Goal: Task Accomplishment & Management: Use online tool/utility

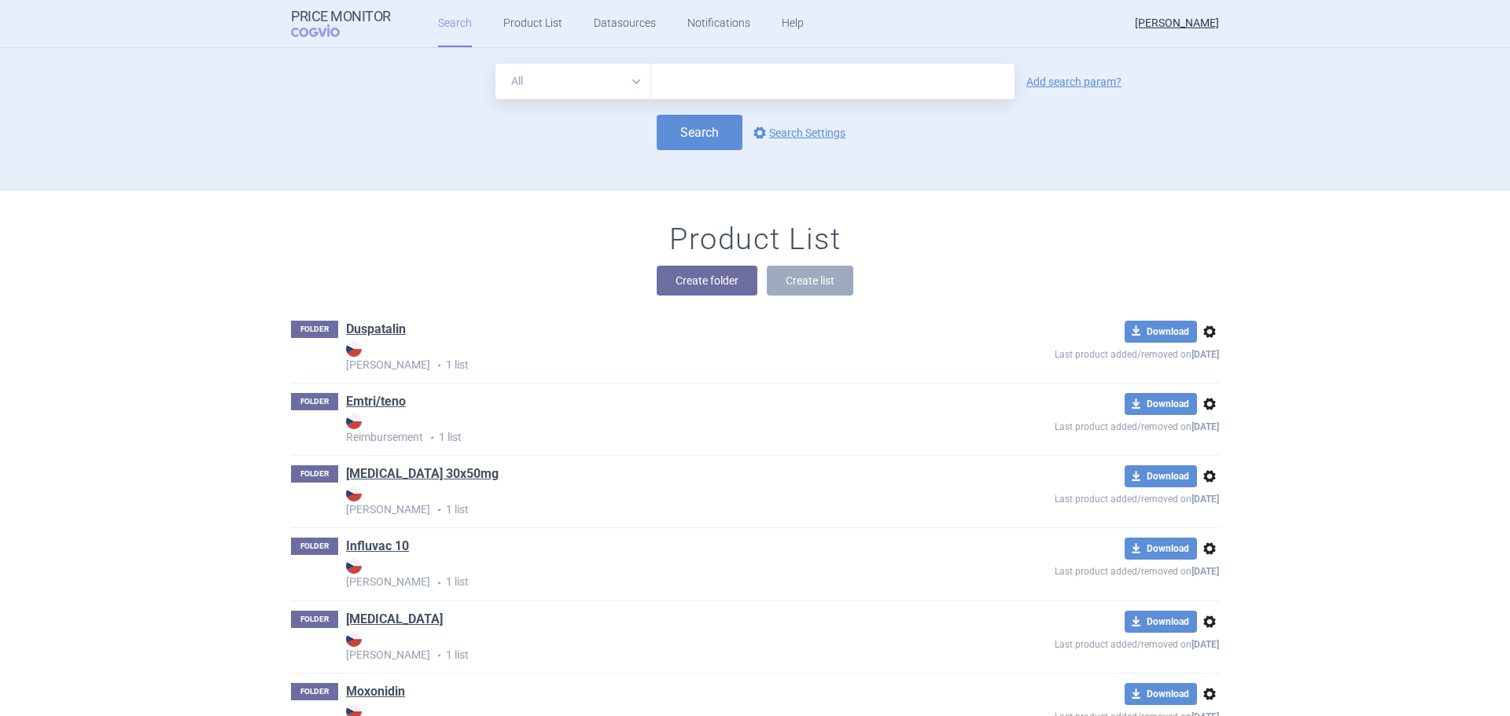
drag, startPoint x: 0, startPoint y: 0, endPoint x: 719, endPoint y: 88, distance: 724.8
click at [719, 88] on input "text" at bounding box center [832, 81] width 363 height 35
type input "uroxal"
click button "Search" at bounding box center [699, 132] width 86 height 35
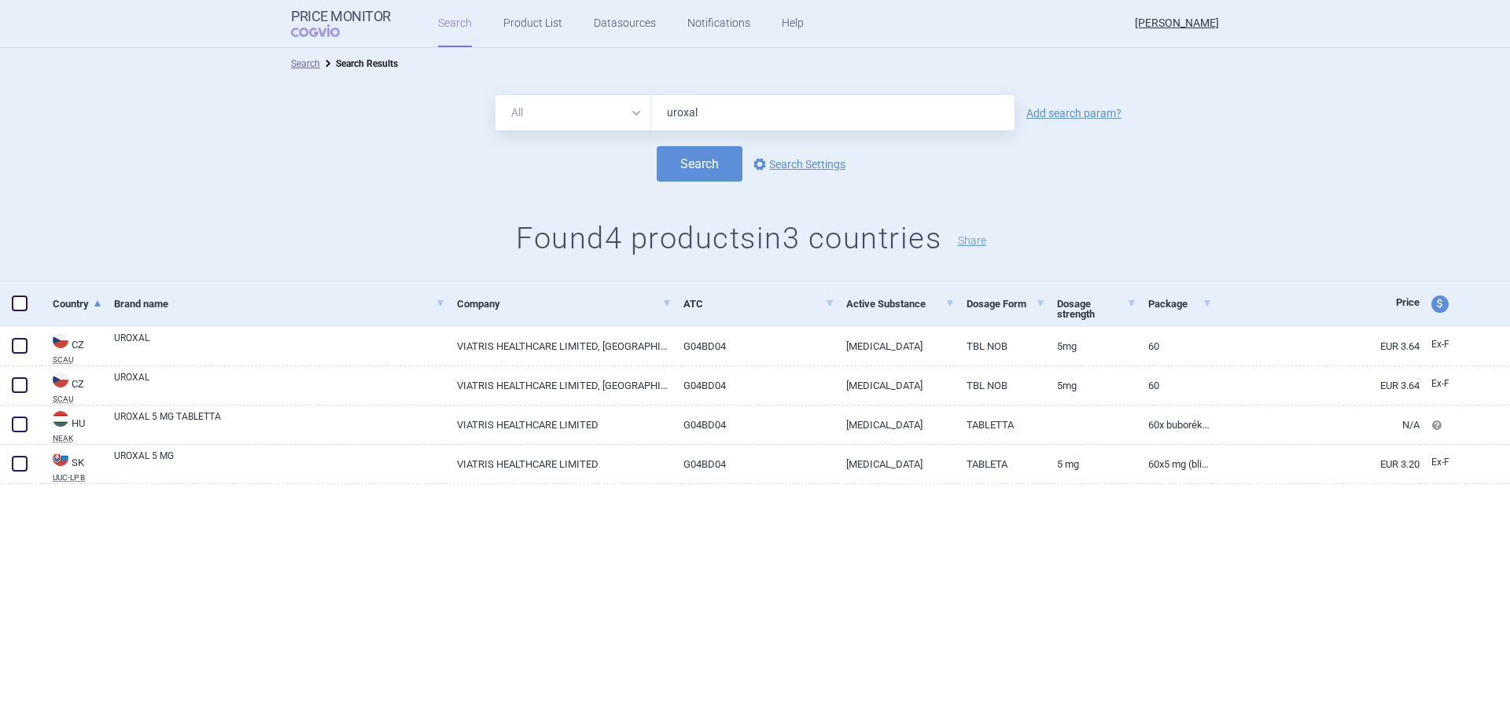
drag, startPoint x: 702, startPoint y: 110, endPoint x: 543, endPoint y: 111, distance: 158.8
click at [543, 111] on div "All Brand Name ATC Company Active Substance Country Newer than uroxal" at bounding box center [754, 112] width 519 height 35
type input "[MEDICAL_DATA] viatris"
click at [656, 146] on button "Search" at bounding box center [699, 163] width 86 height 35
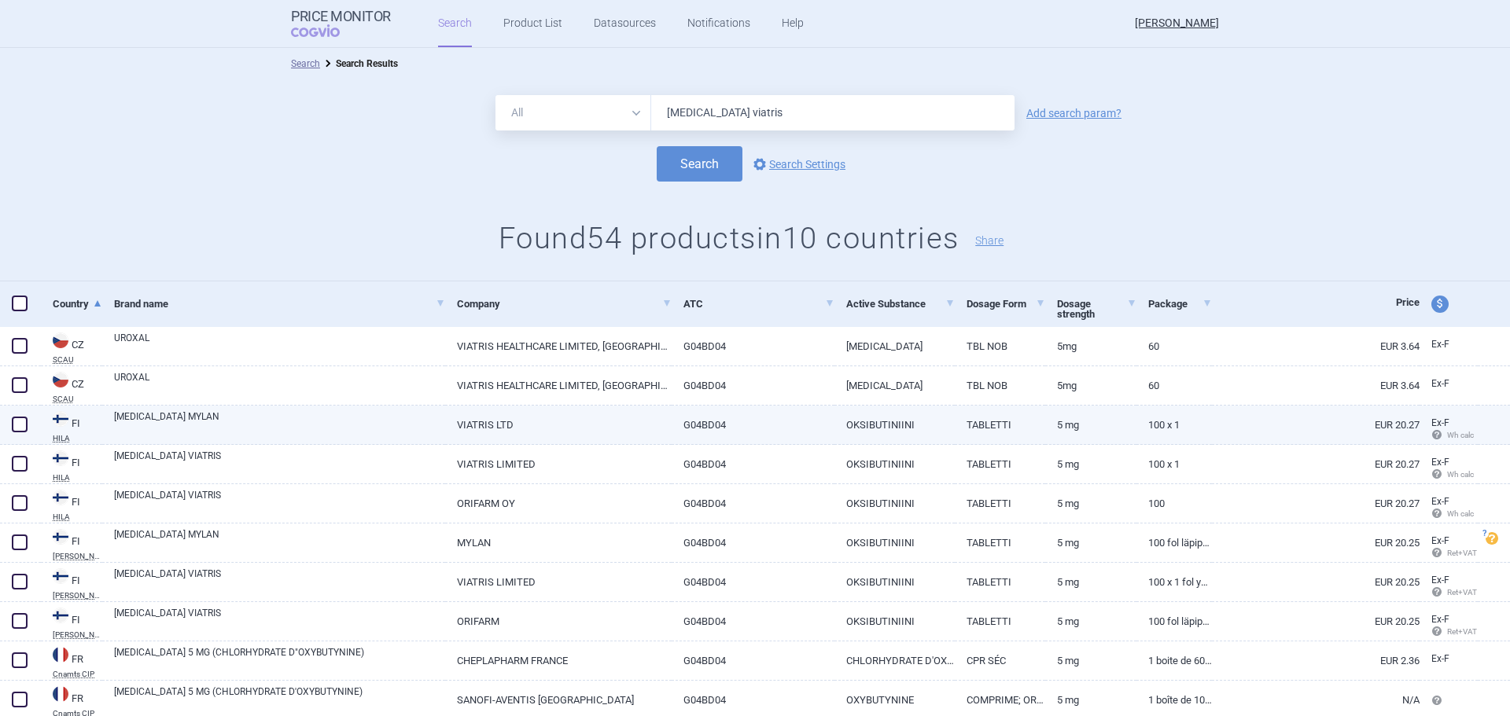
scroll to position [79, 0]
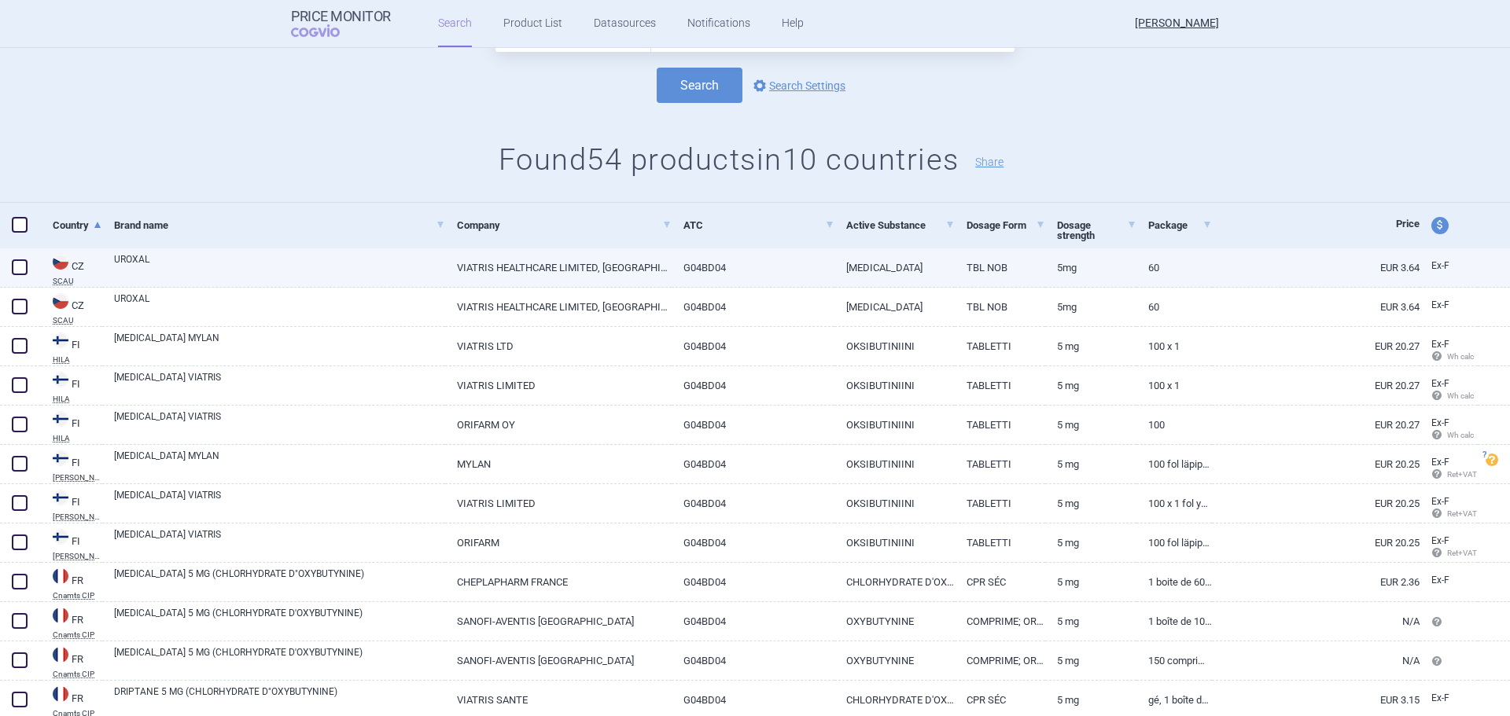
click at [23, 264] on span at bounding box center [20, 267] width 16 height 16
checkbox input "true"
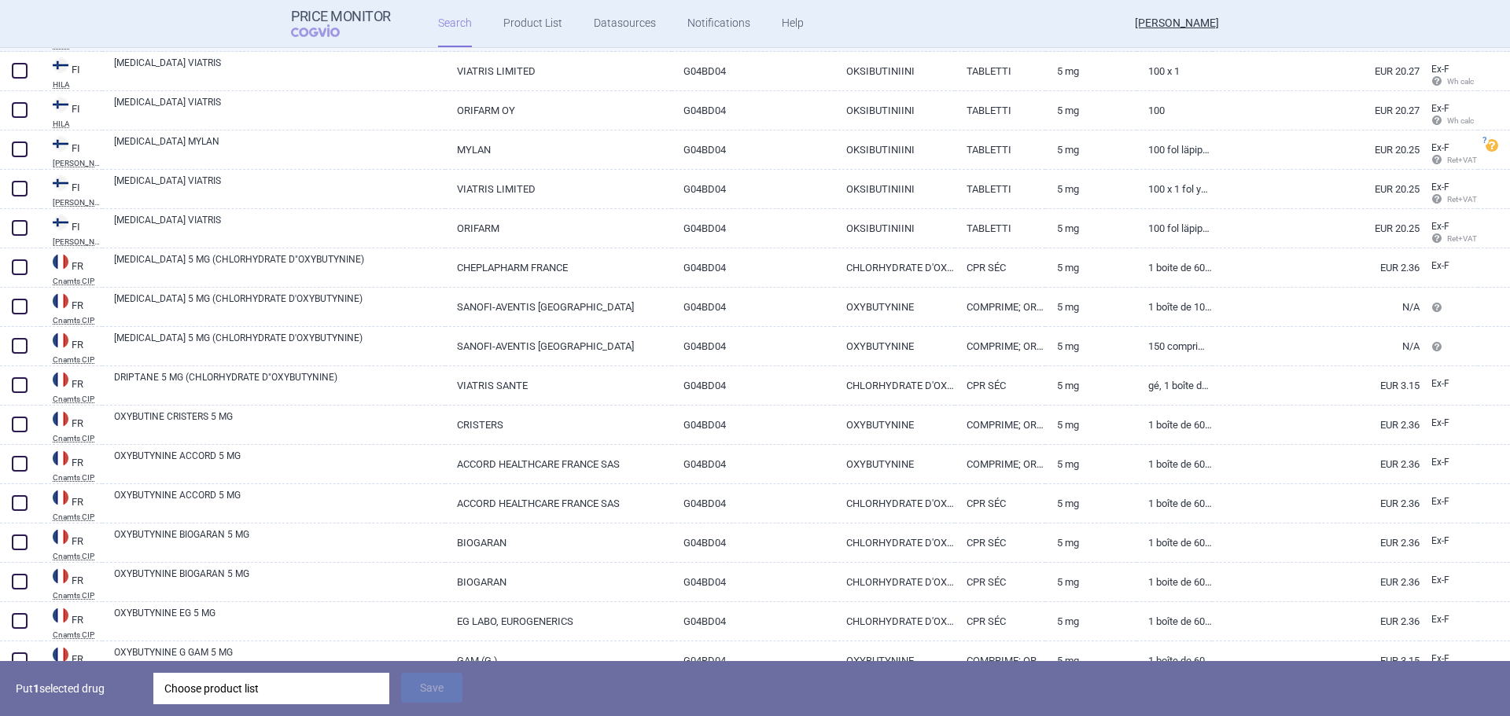
scroll to position [472, 0]
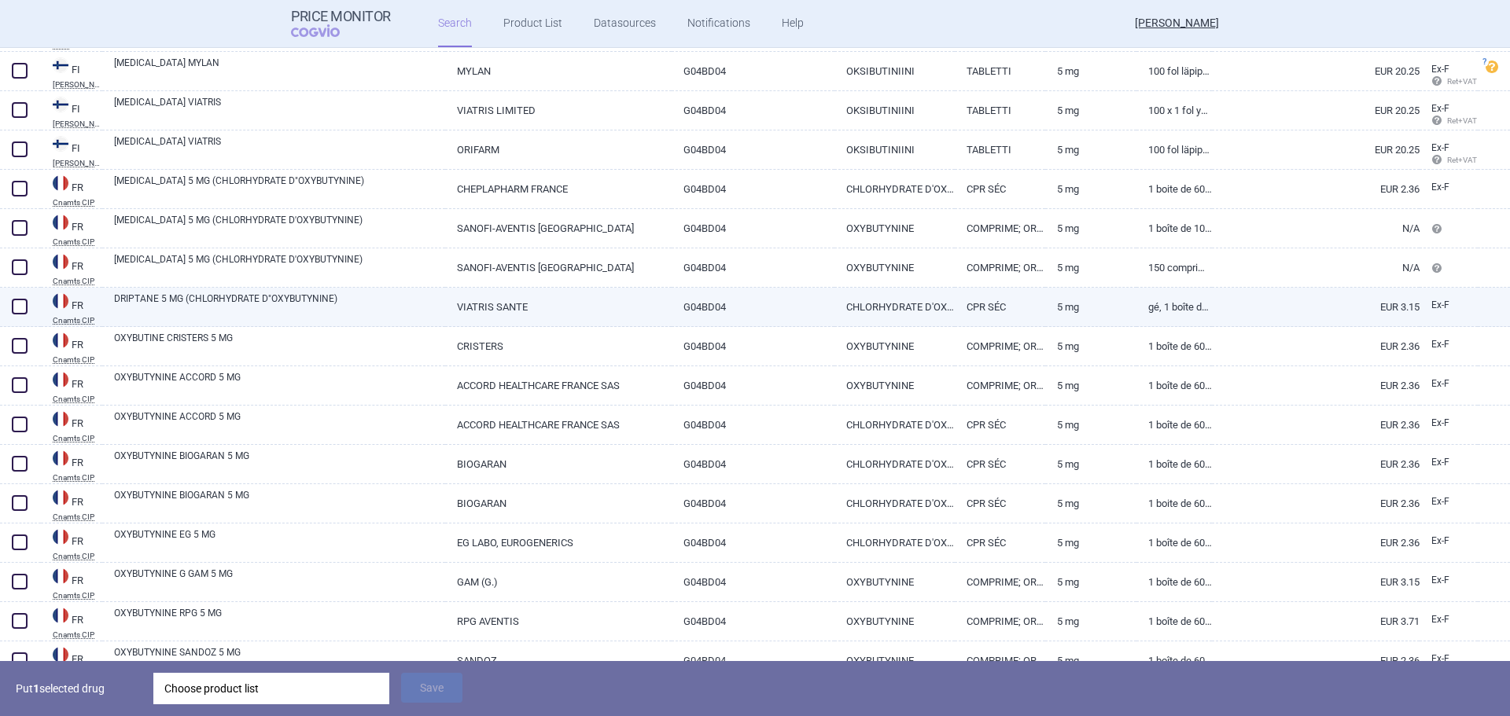
click at [487, 311] on link "VIATRIS SANTE" at bounding box center [558, 307] width 226 height 39
select select "EUR"
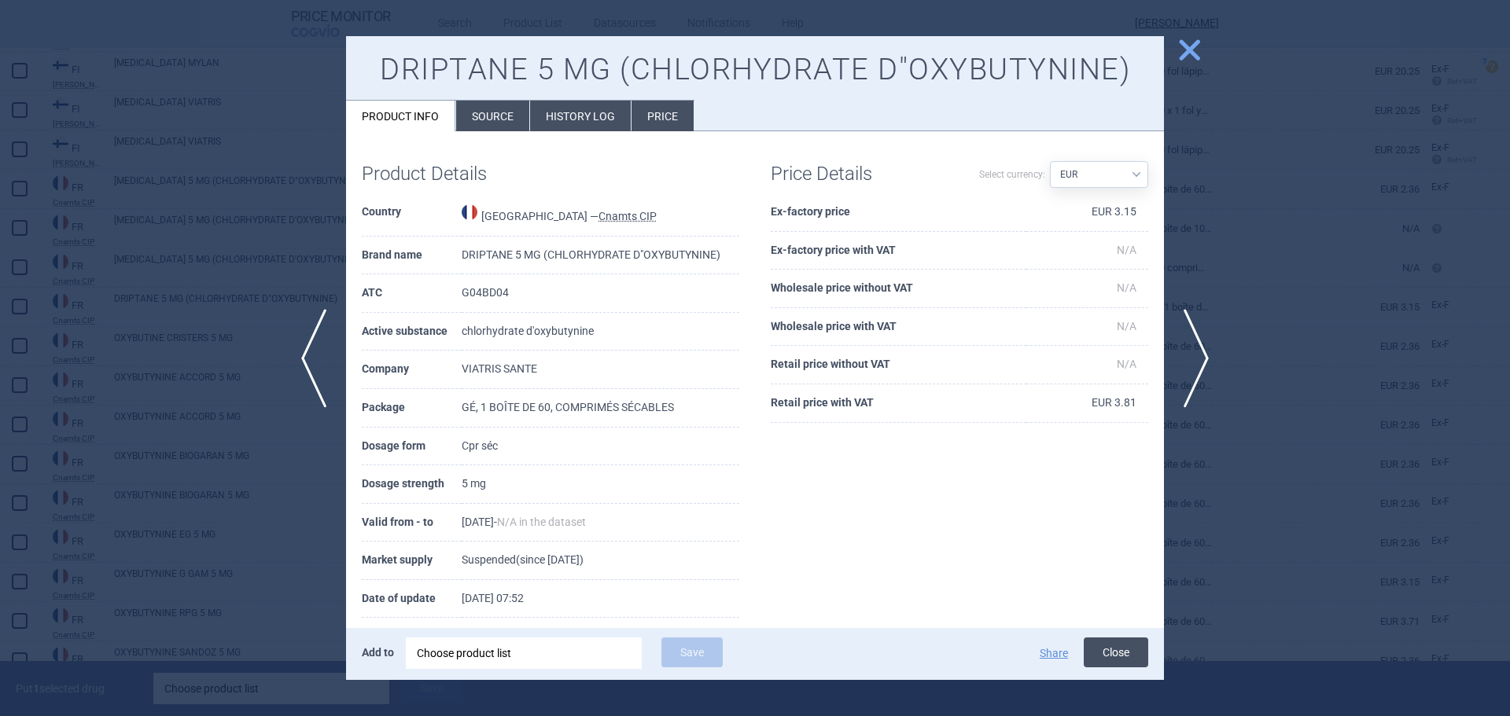
click at [1105, 664] on button "Close" at bounding box center [1115, 653] width 64 height 30
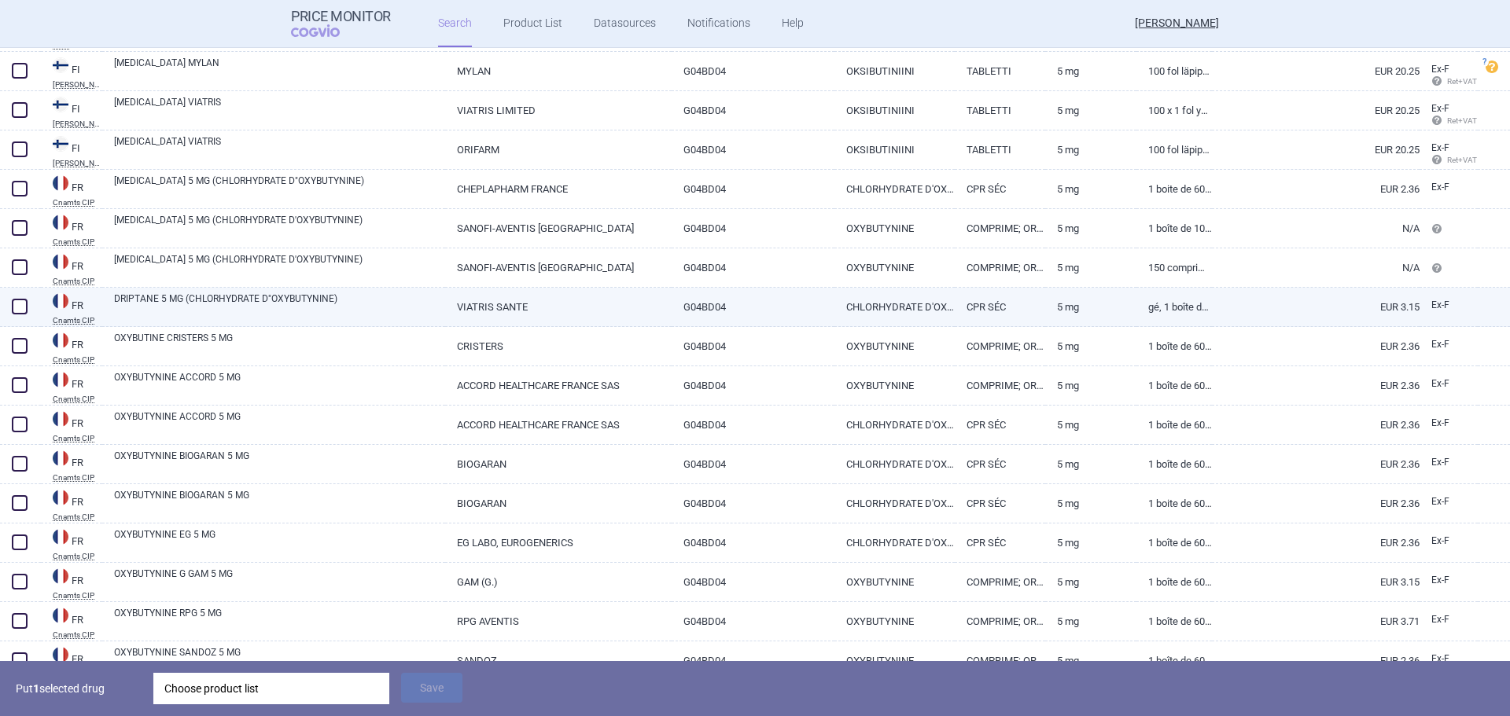
click at [23, 304] on span at bounding box center [20, 307] width 16 height 16
checkbox input "true"
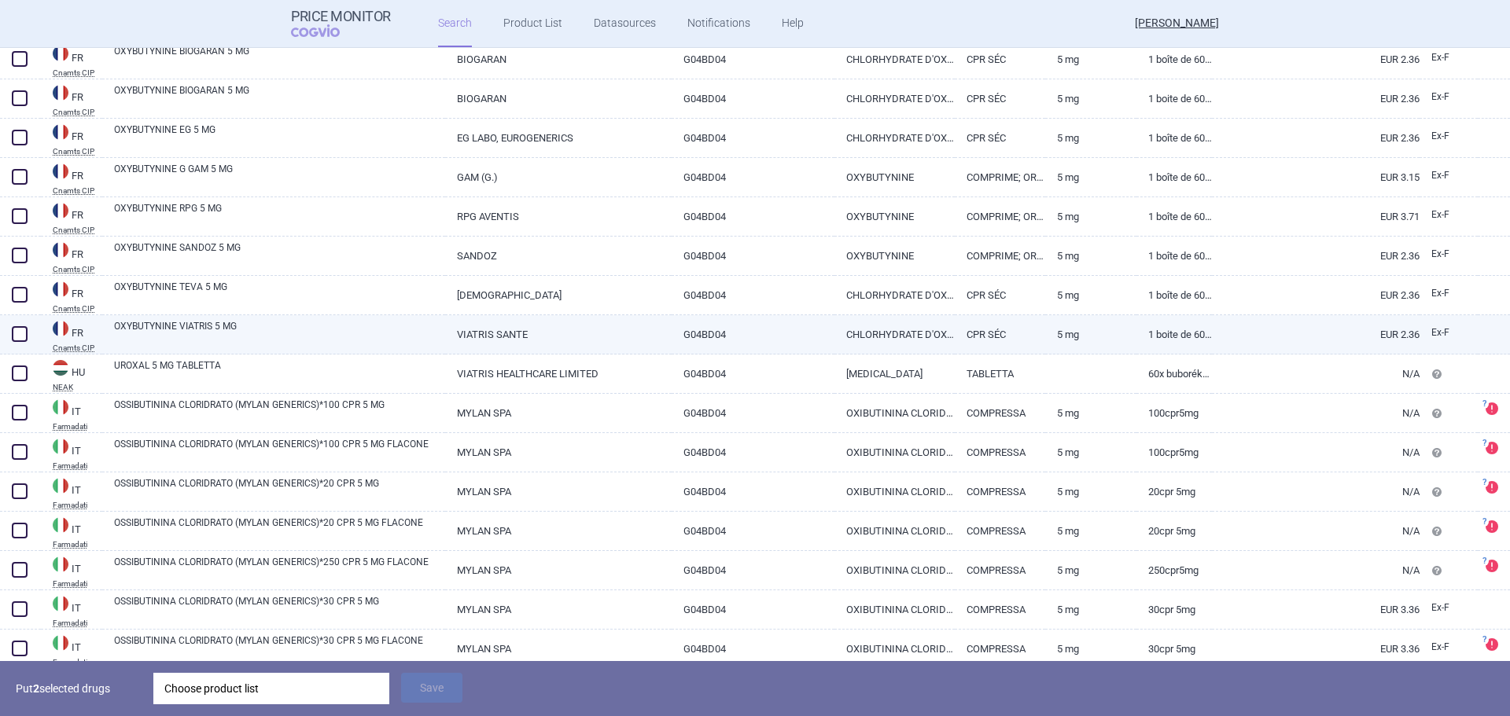
scroll to position [943, 0]
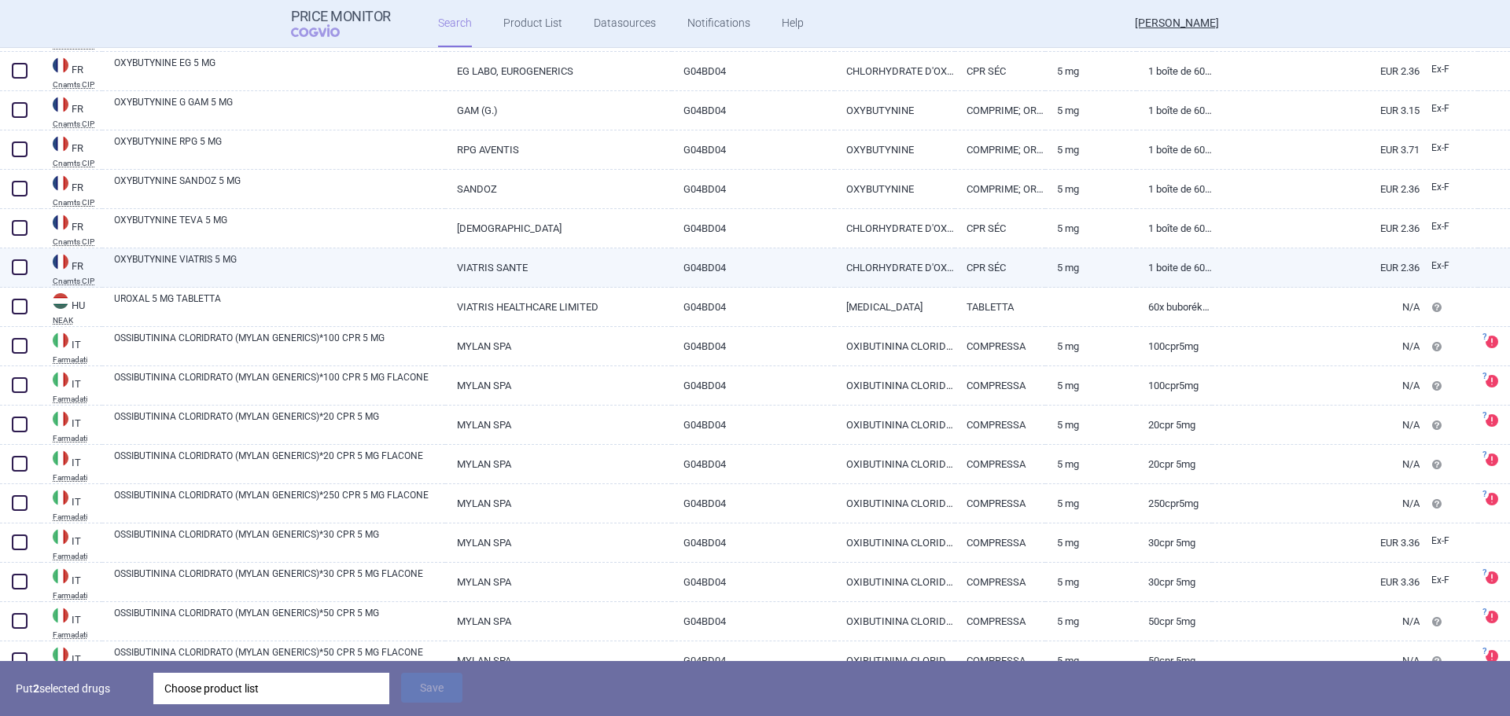
click at [17, 263] on span at bounding box center [20, 267] width 16 height 16
checkbox input "true"
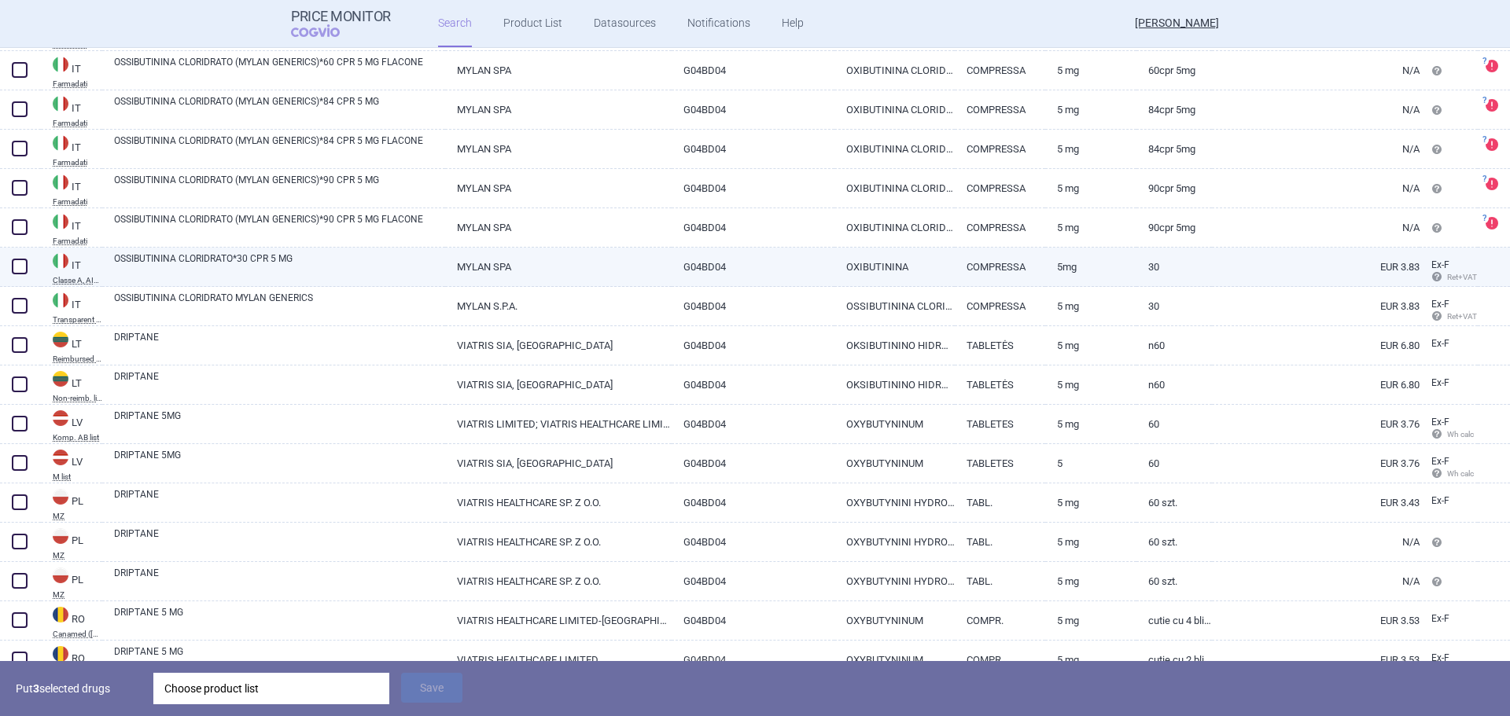
scroll to position [1730, 0]
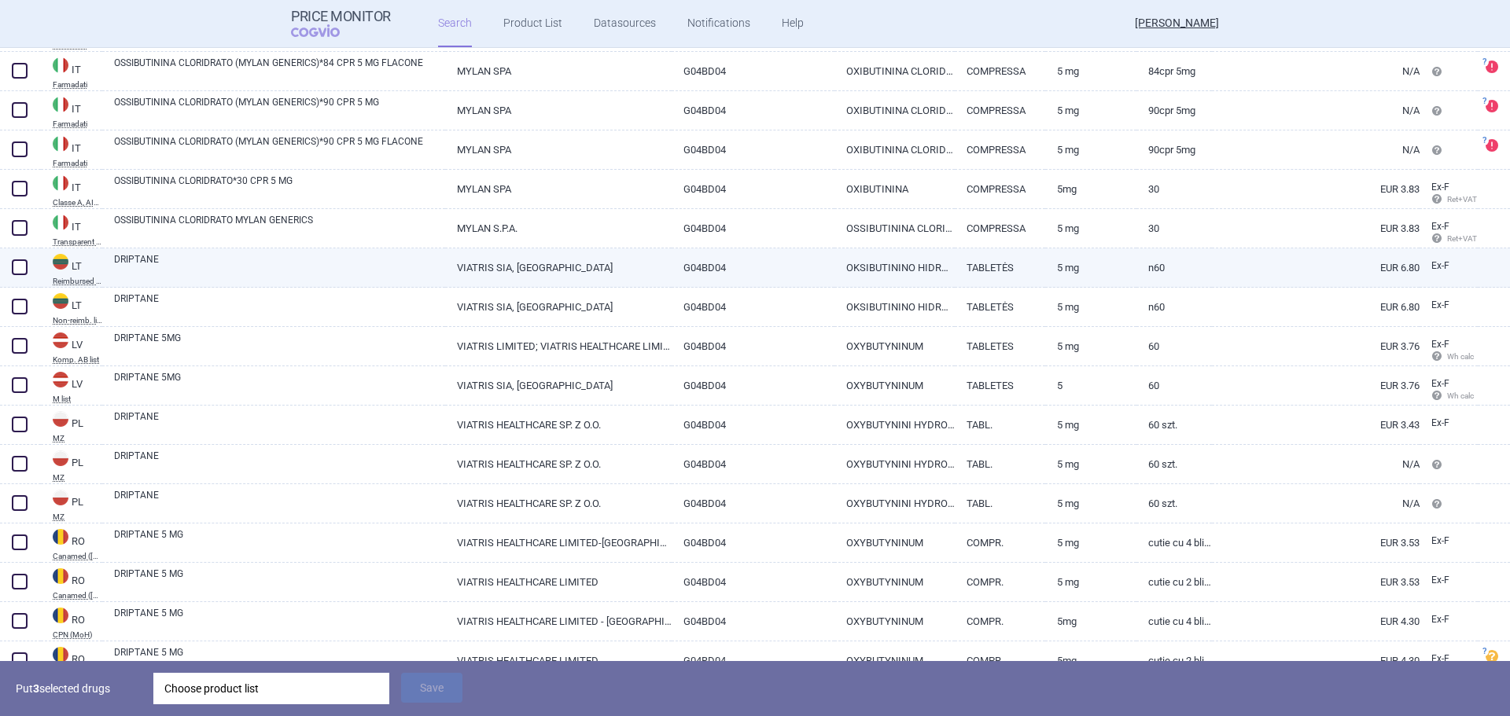
click at [19, 267] on span at bounding box center [20, 267] width 16 height 16
checkbox input "true"
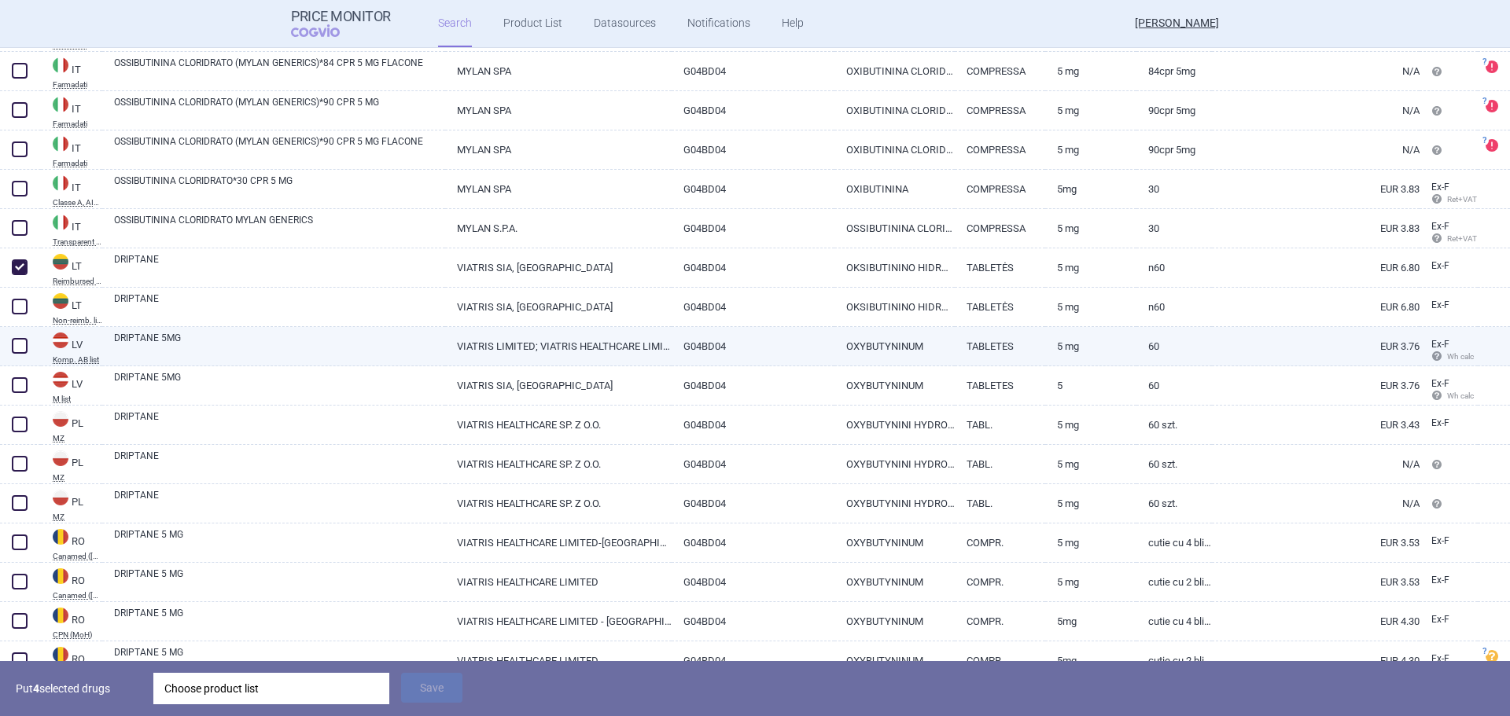
click at [23, 345] on span at bounding box center [20, 346] width 16 height 16
checkbox input "true"
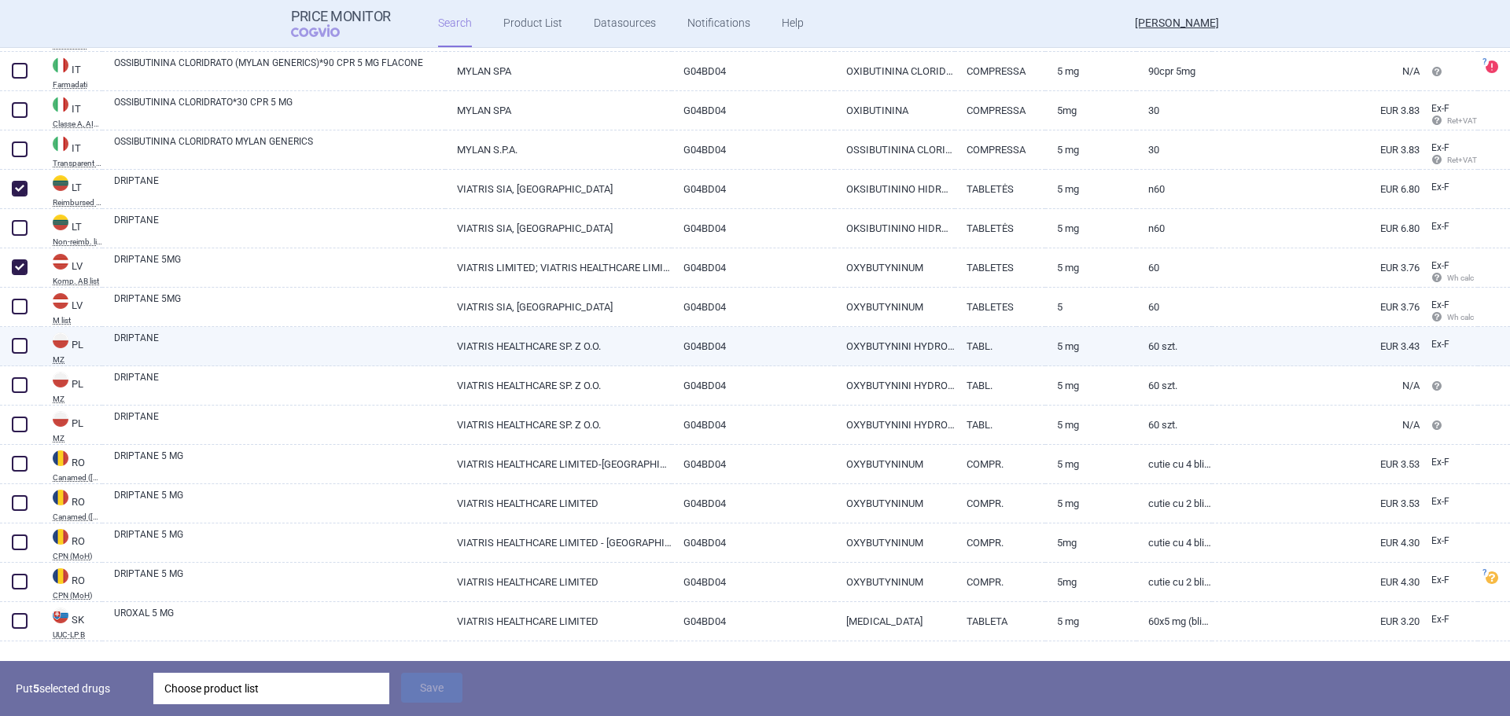
click at [22, 344] on span at bounding box center [20, 346] width 16 height 16
checkbox input "true"
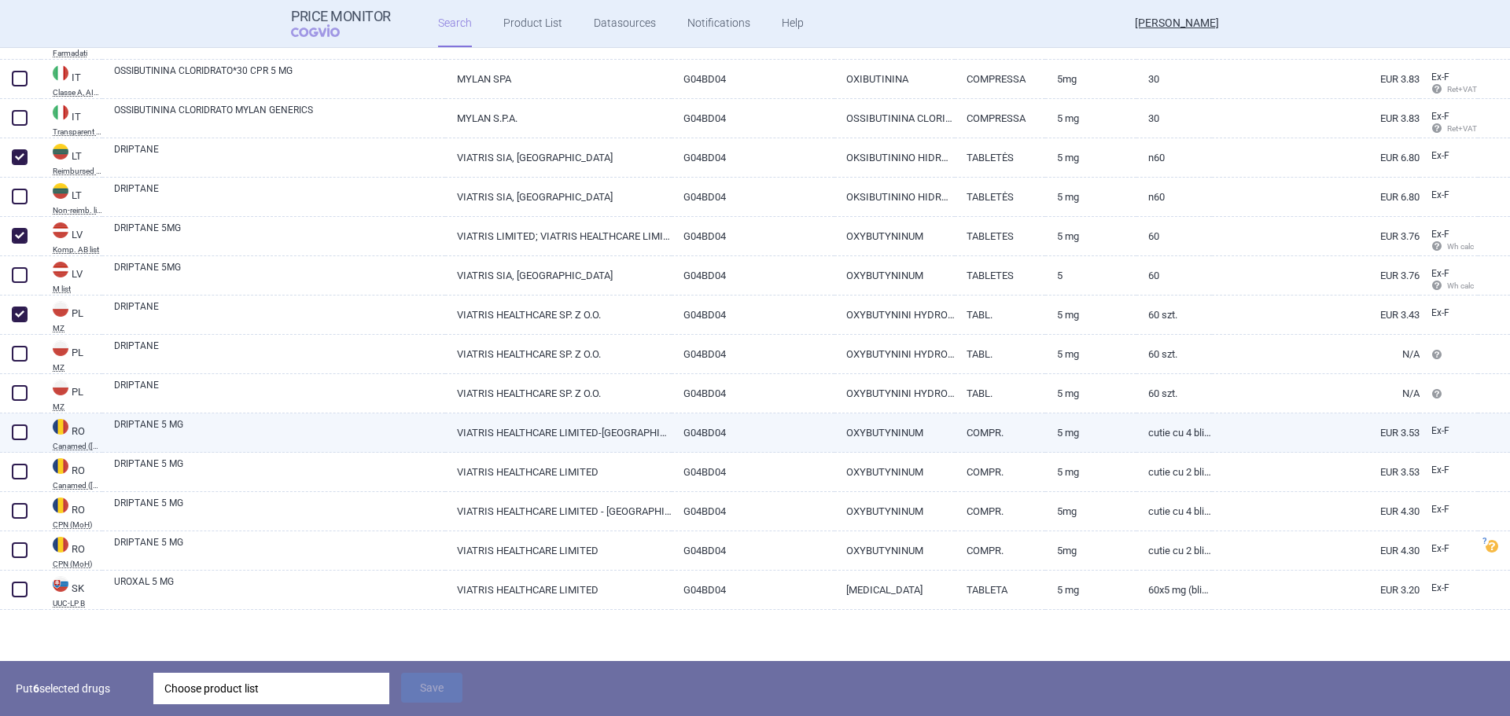
click at [293, 443] on link "DRIPTANE 5 MG" at bounding box center [279, 431] width 331 height 28
select select "EUR"
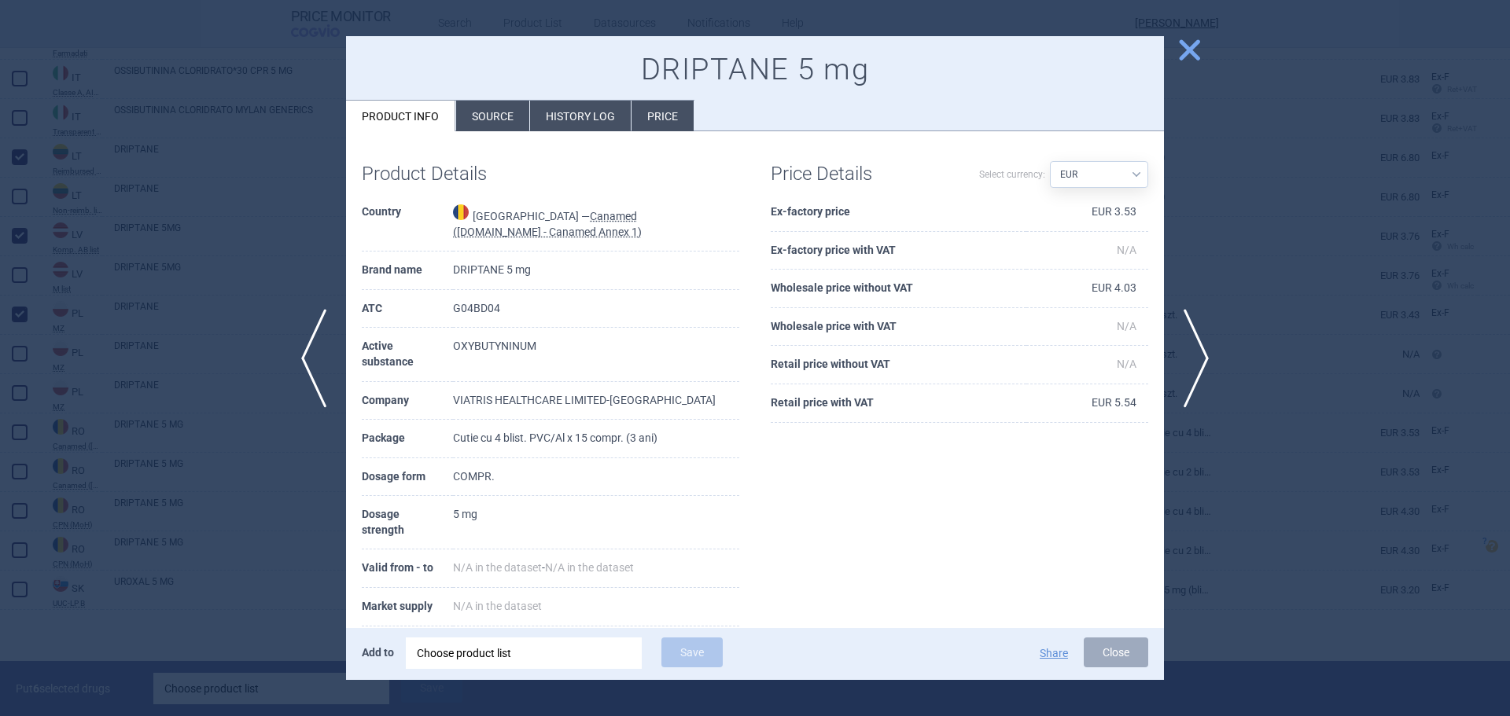
click at [258, 292] on div at bounding box center [755, 358] width 1510 height 716
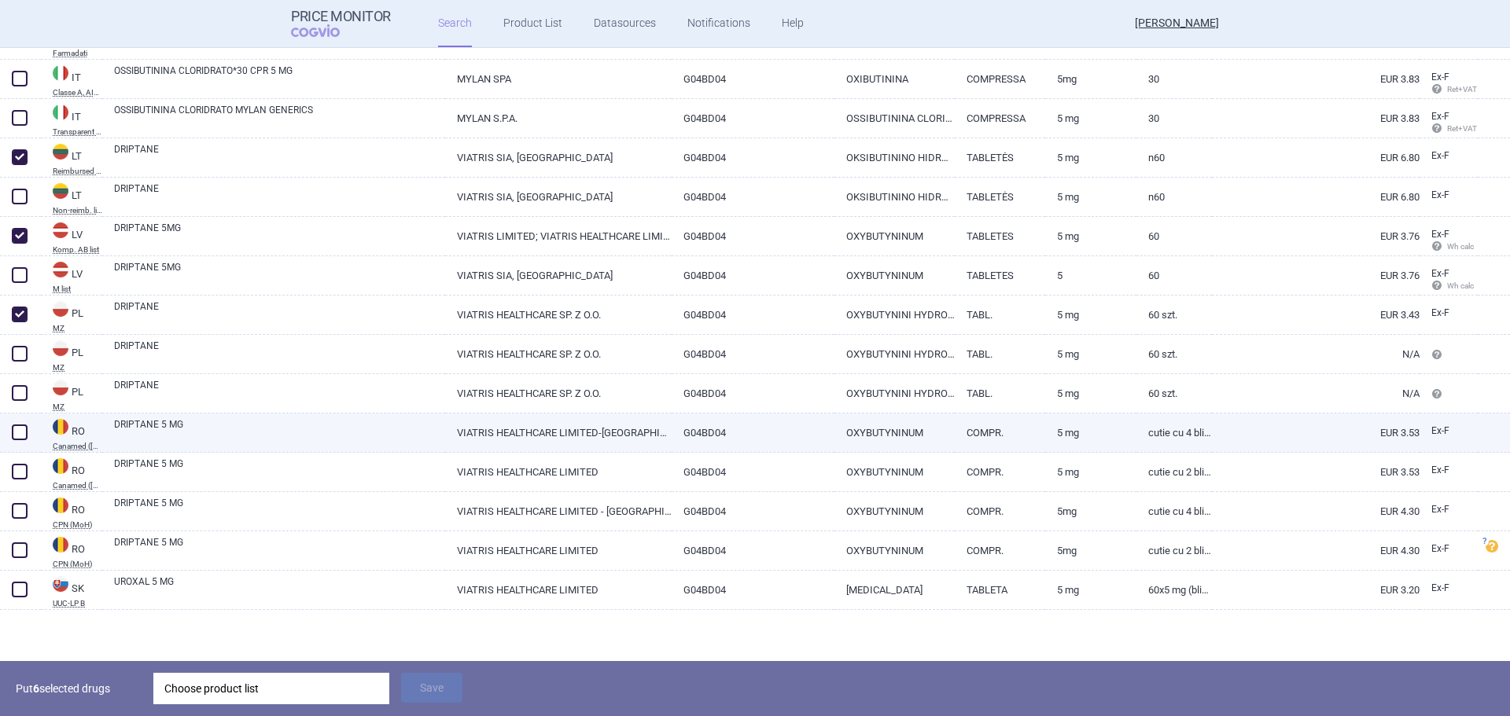
click at [17, 428] on span at bounding box center [20, 433] width 16 height 16
checkbox input "true"
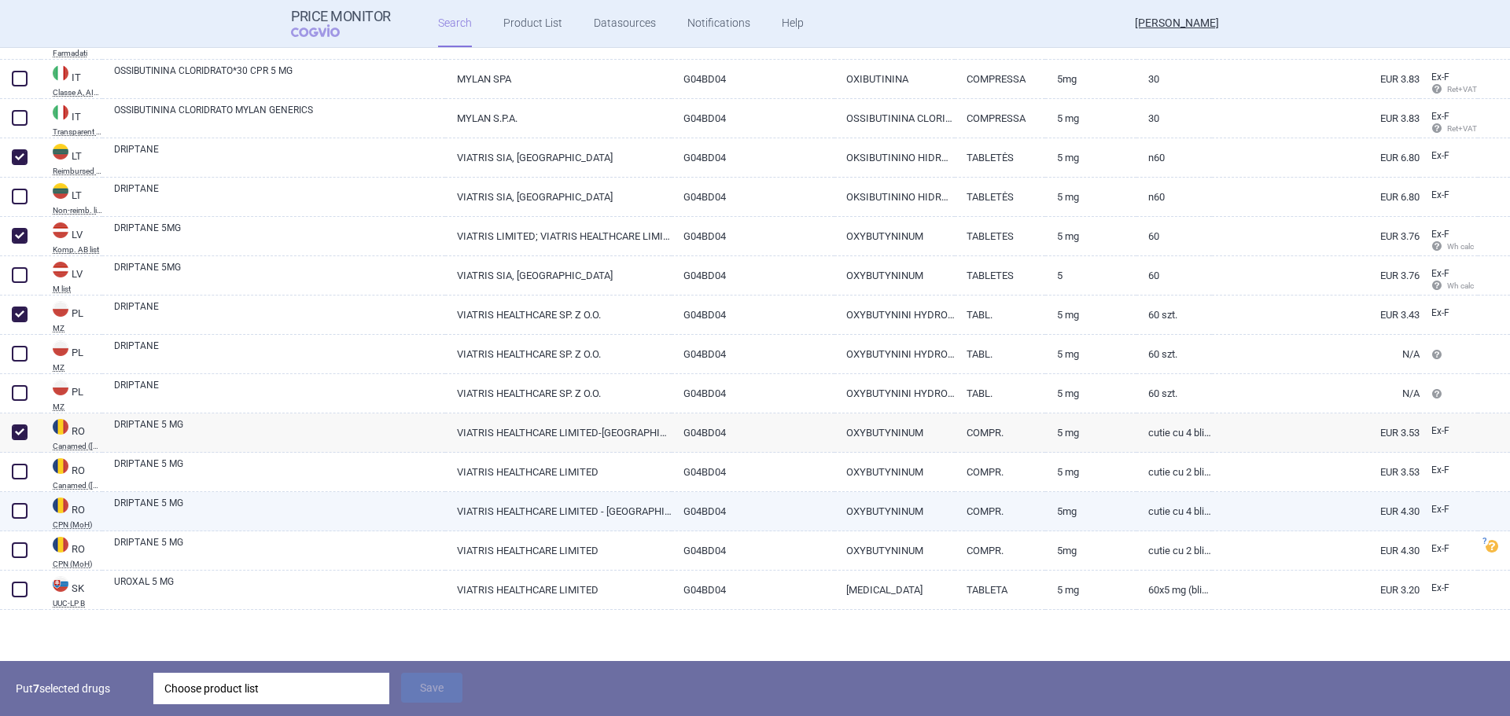
click at [294, 515] on link "DRIPTANE 5 MG" at bounding box center [279, 510] width 331 height 28
select select "EUR"
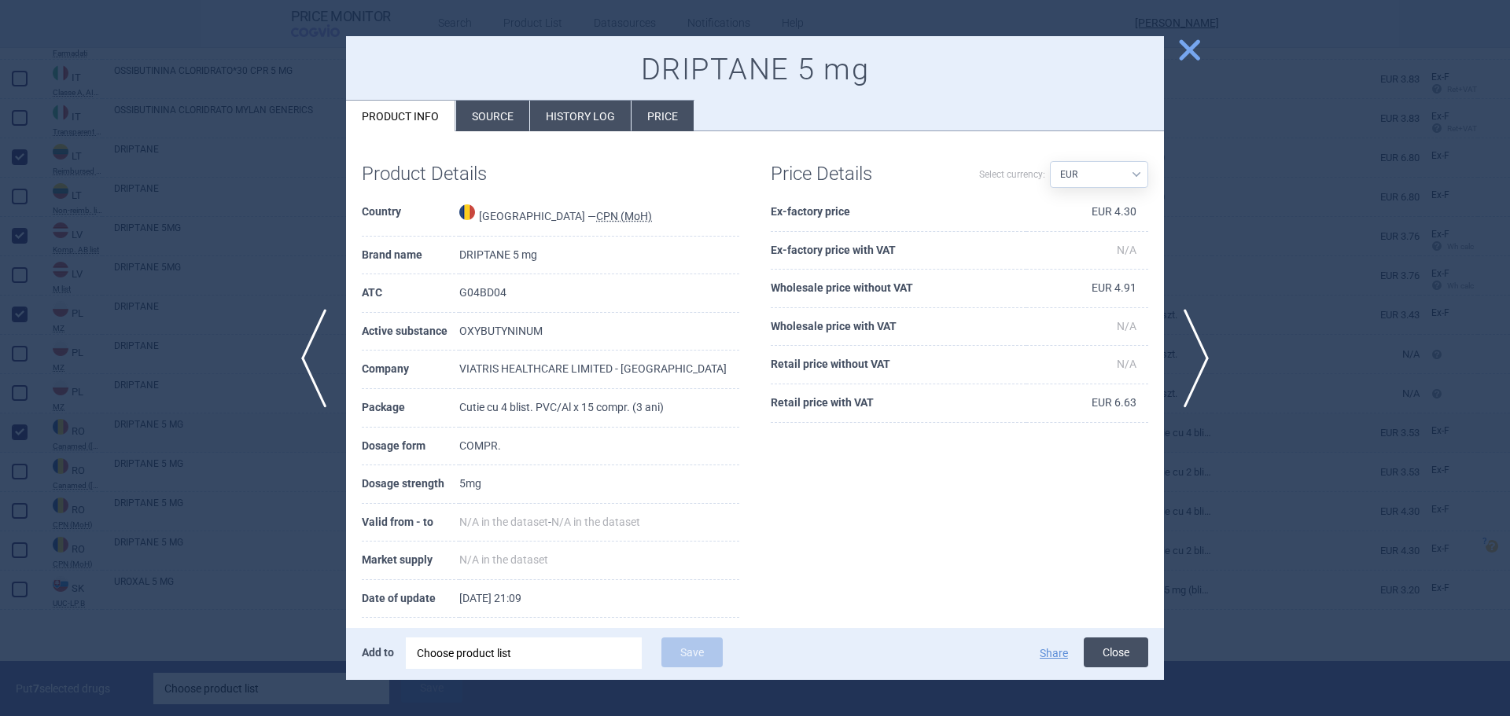
click at [1118, 657] on button "Close" at bounding box center [1115, 653] width 64 height 30
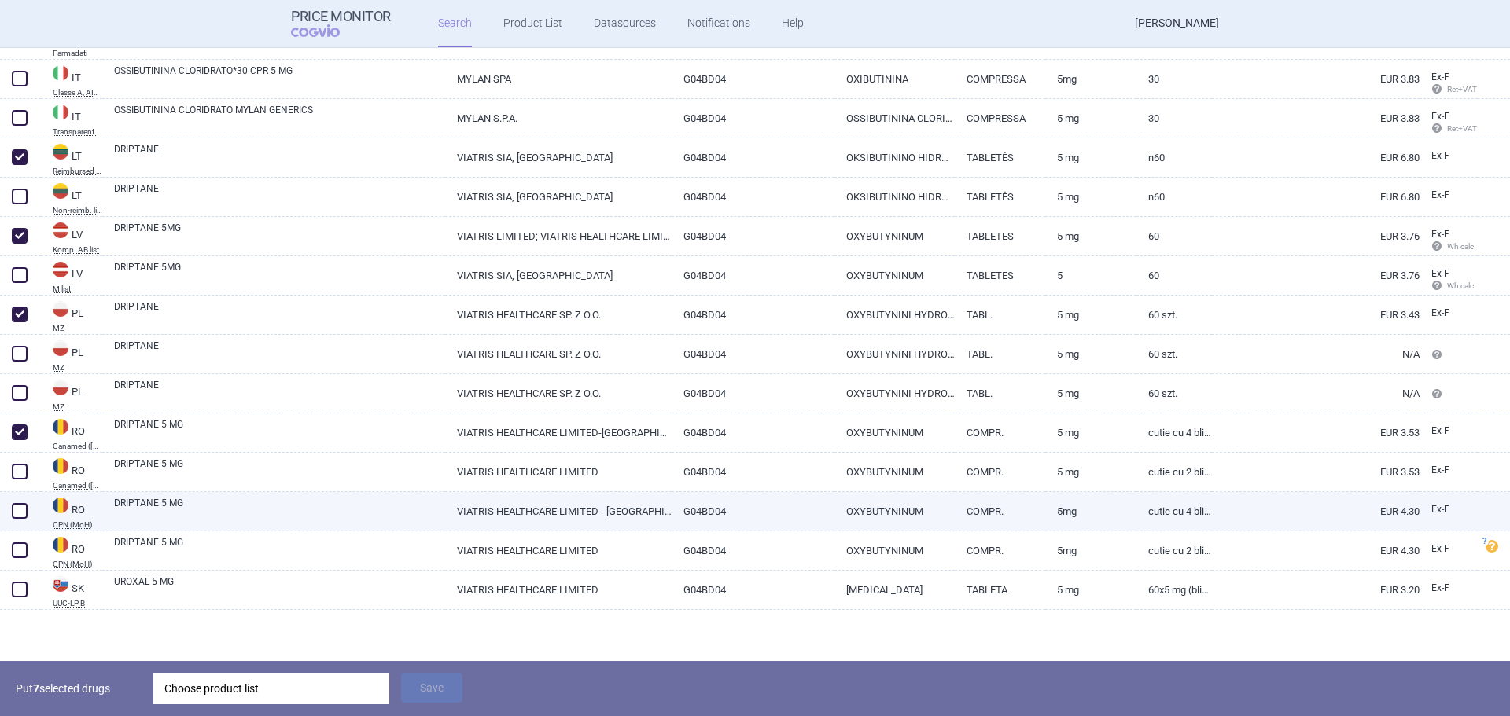
click at [24, 509] on span at bounding box center [20, 511] width 16 height 16
checkbox input "true"
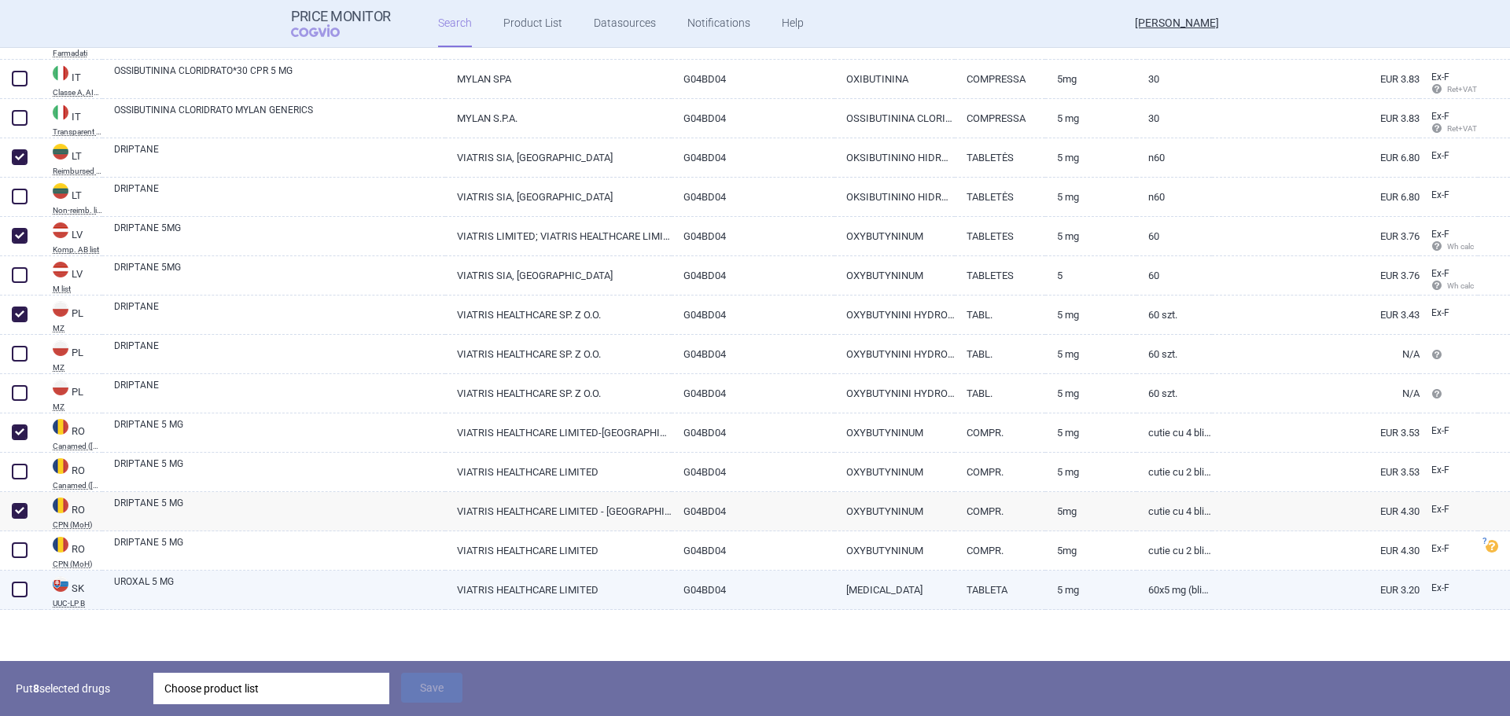
click at [20, 587] on span at bounding box center [20, 590] width 16 height 16
checkbox input "true"
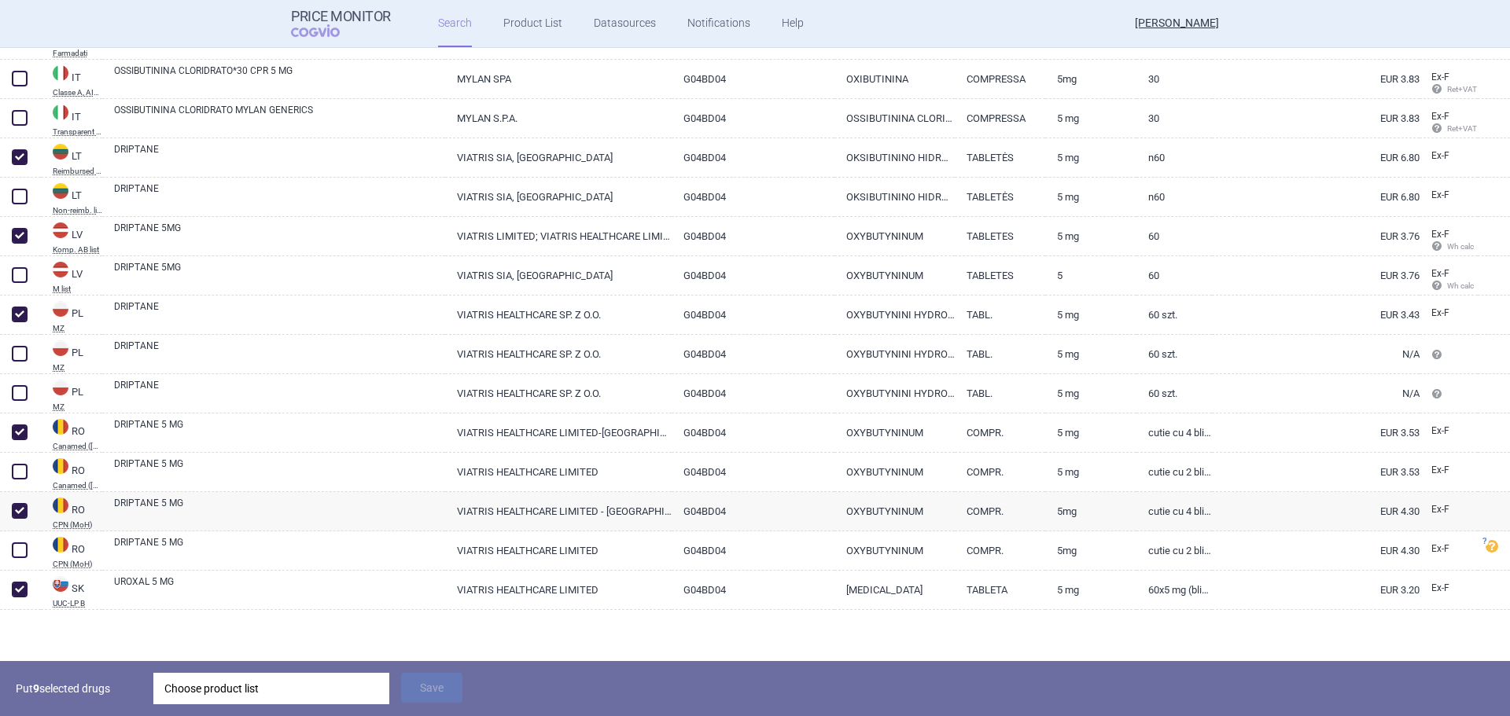
click at [299, 690] on div "Choose product list" at bounding box center [271, 688] width 214 height 31
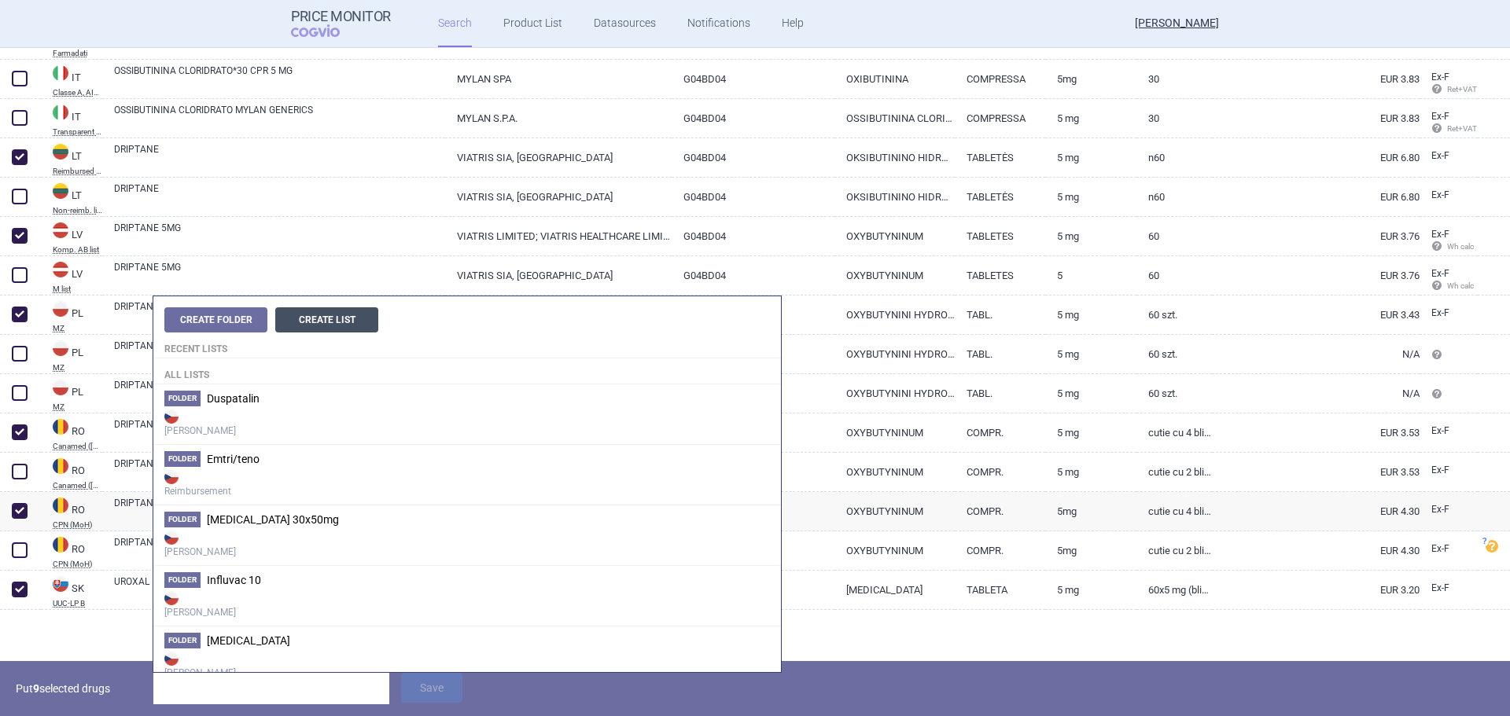
click at [312, 314] on button "Create List" at bounding box center [326, 319] width 103 height 25
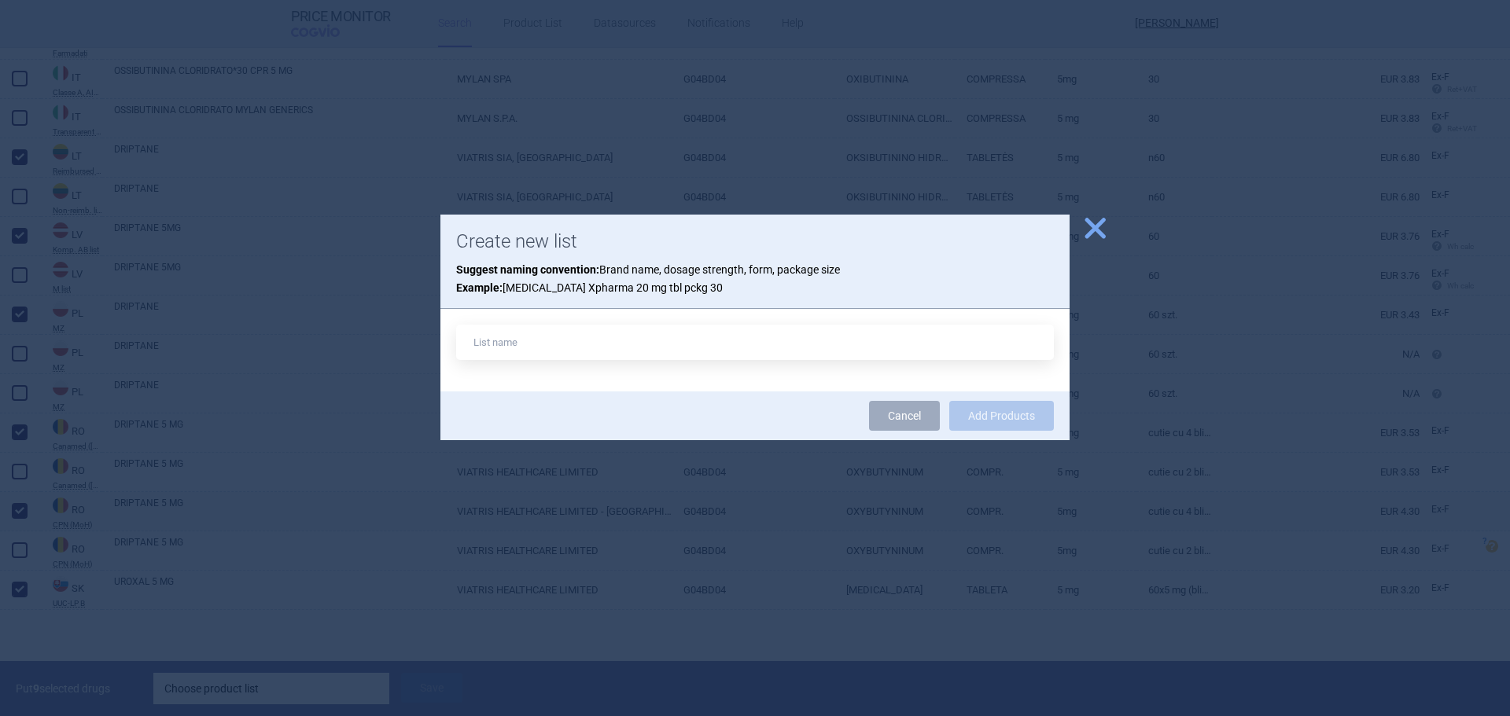
click at [1087, 223] on span "close" at bounding box center [1095, 229] width 28 height 28
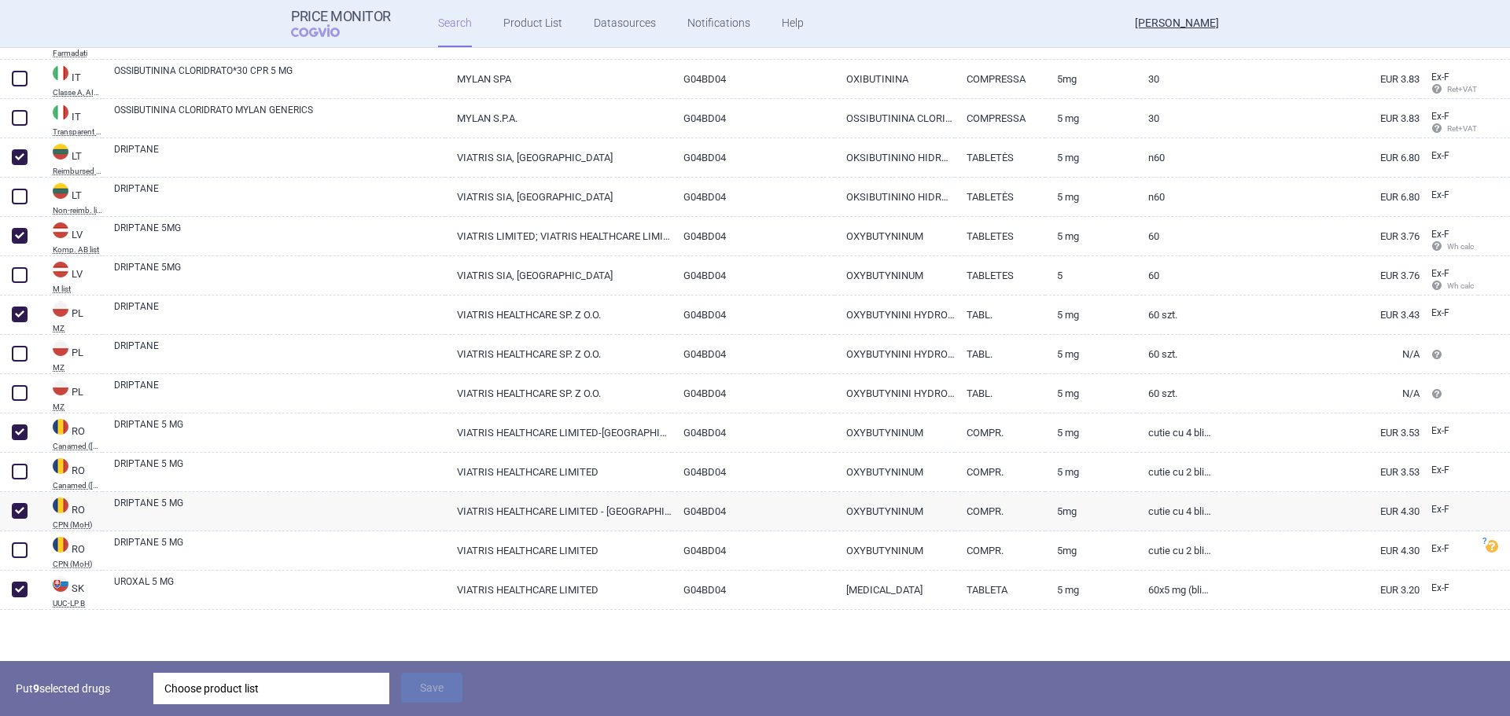
click at [246, 681] on div "Choose product list" at bounding box center [271, 688] width 214 height 31
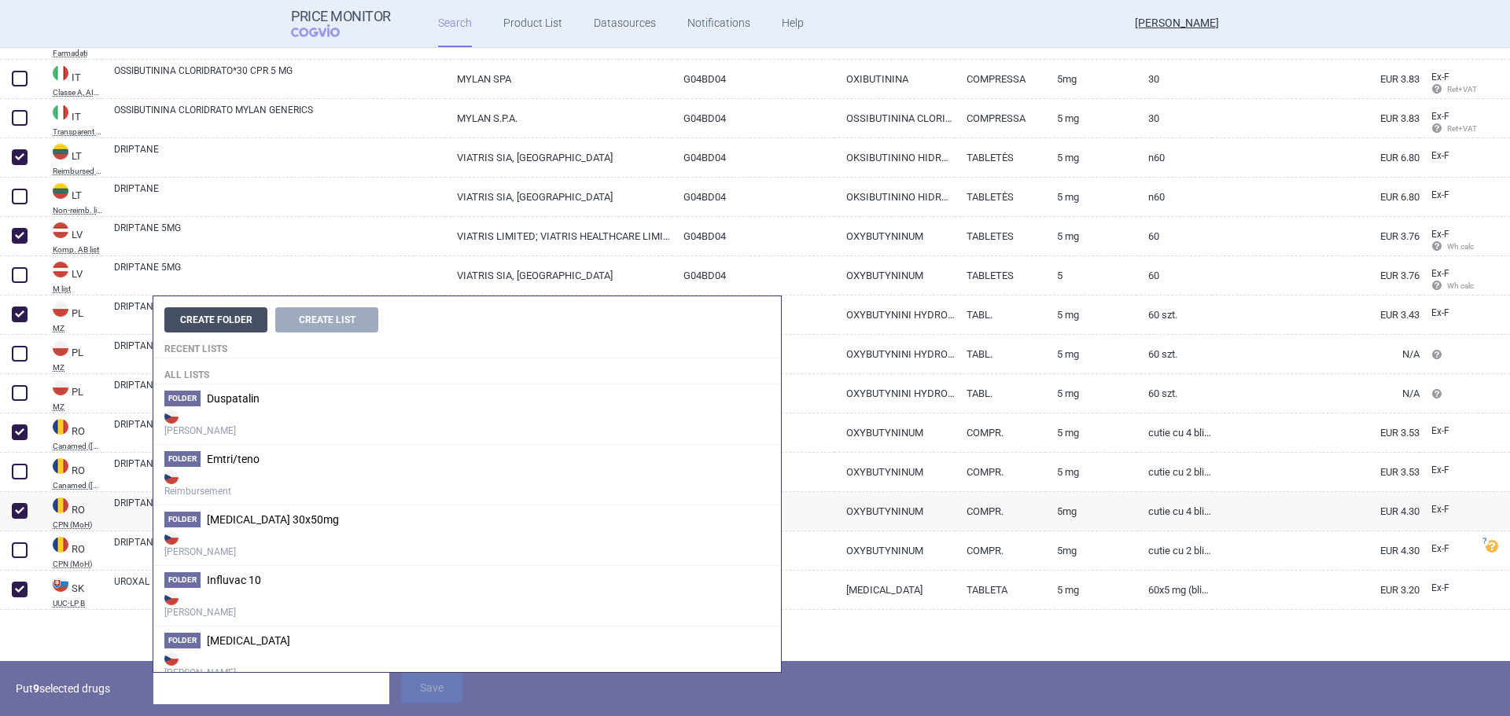
click at [215, 323] on button "Create Folder" at bounding box center [215, 319] width 103 height 25
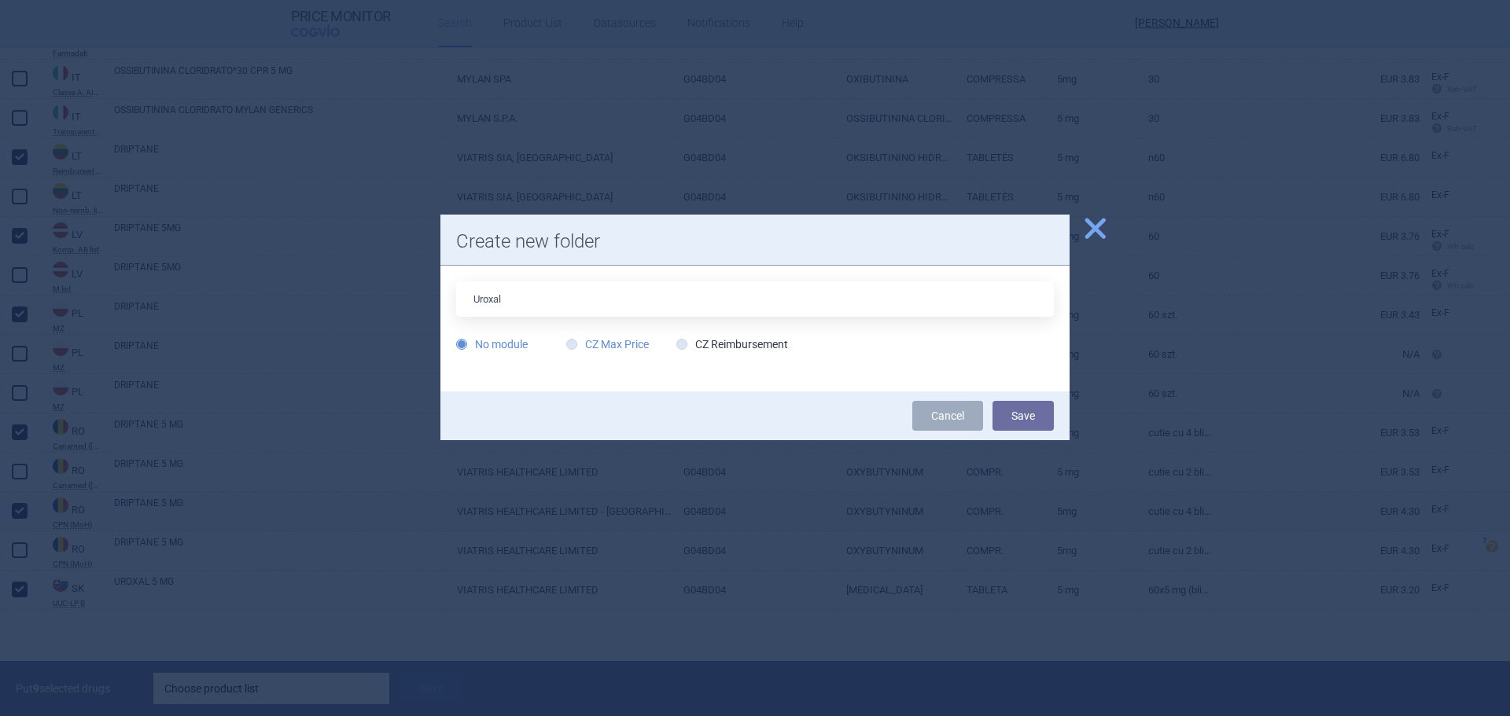
type input "Uroxal"
click at [609, 346] on label "CZ Max Price" at bounding box center [607, 344] width 83 height 16
click at [583, 346] on input "CZ Max Price" at bounding box center [575, 345] width 16 height 16
radio input "true"
click at [1027, 411] on button "Save" at bounding box center [1022, 416] width 61 height 30
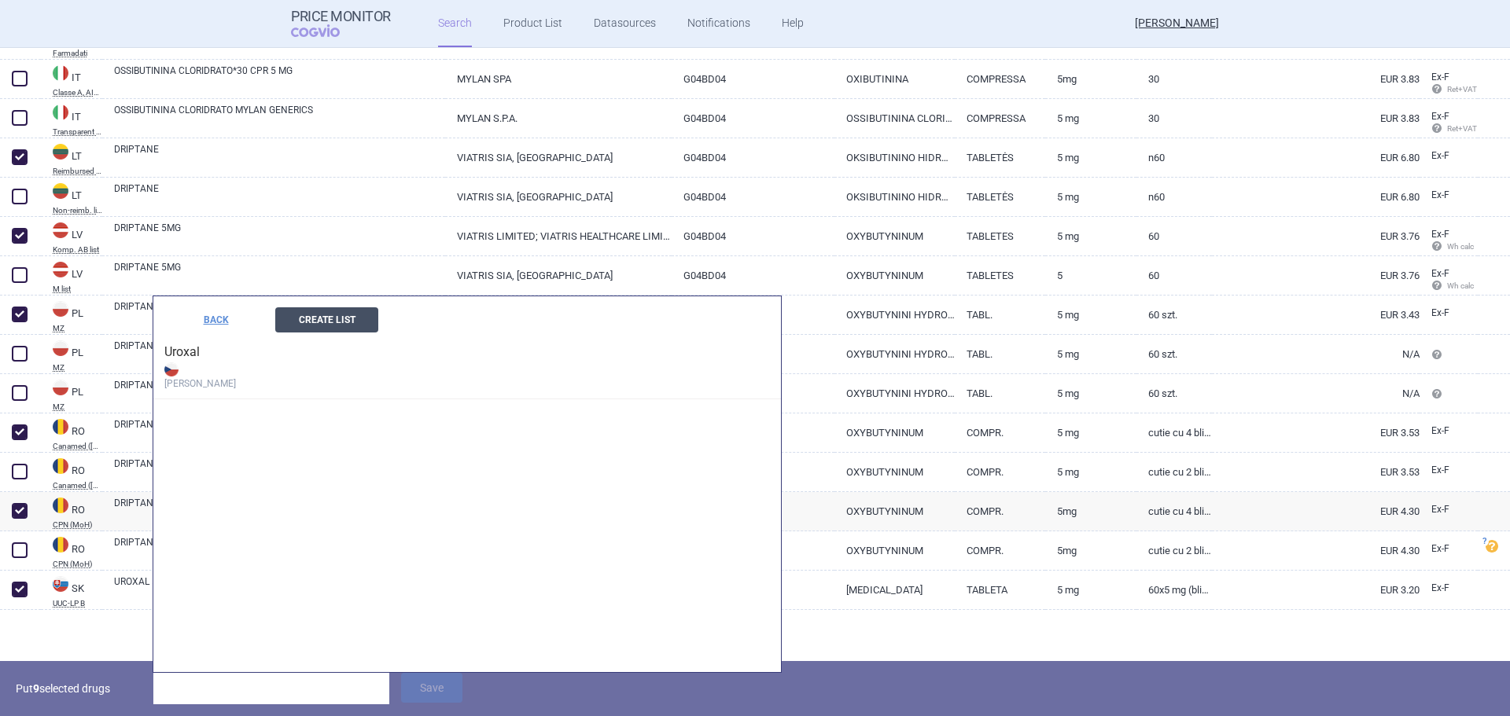
click at [327, 330] on button "Create List" at bounding box center [326, 319] width 103 height 25
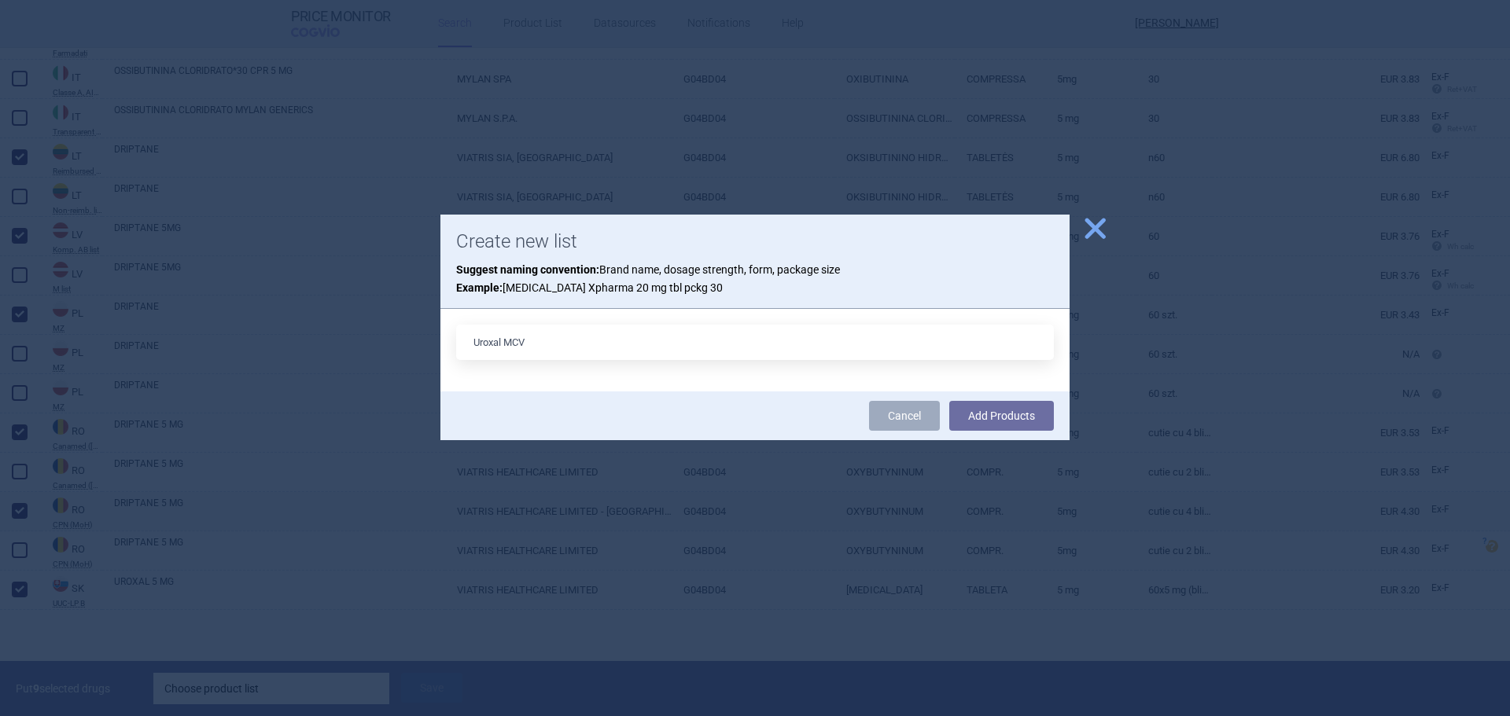
type input "Uroxal MCV"
click at [949, 401] on button "Add Products" at bounding box center [1001, 416] width 105 height 30
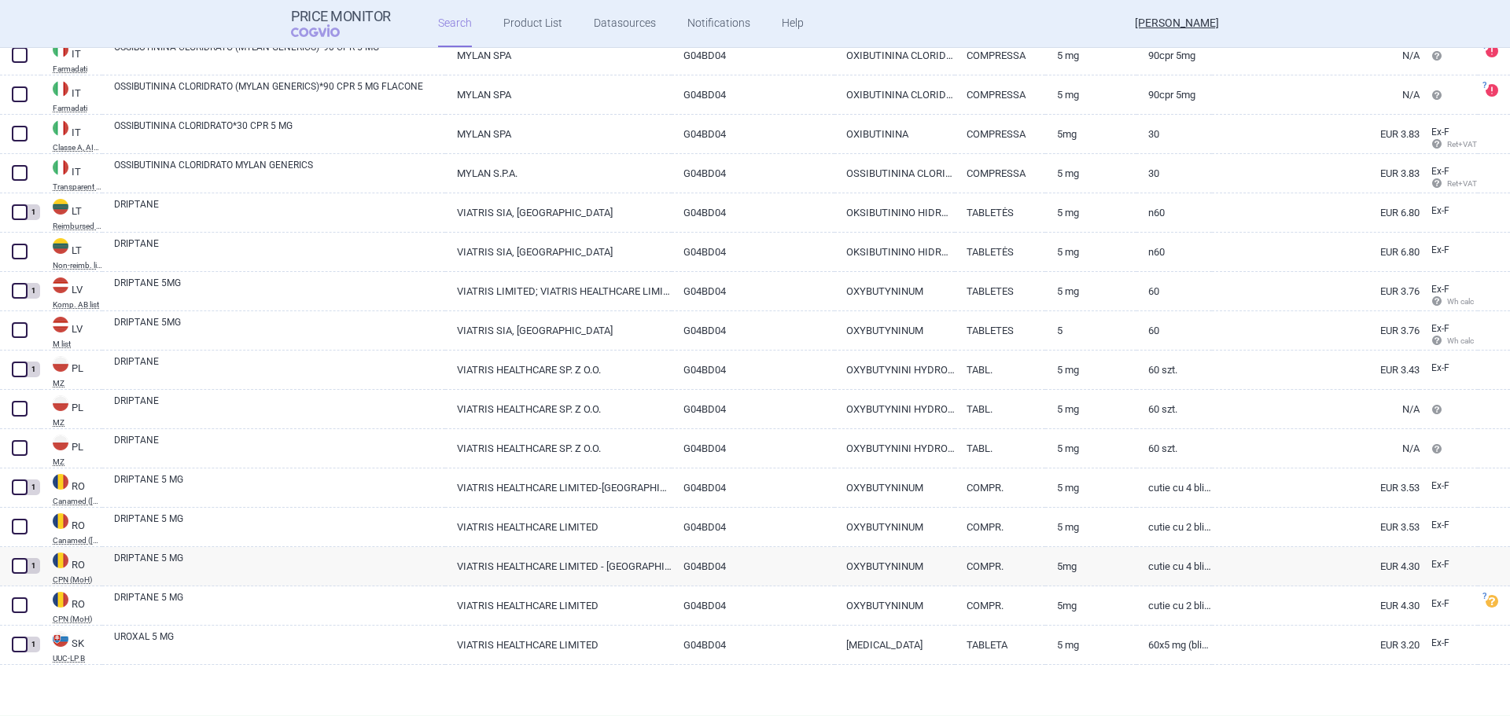
scroll to position [1785, 0]
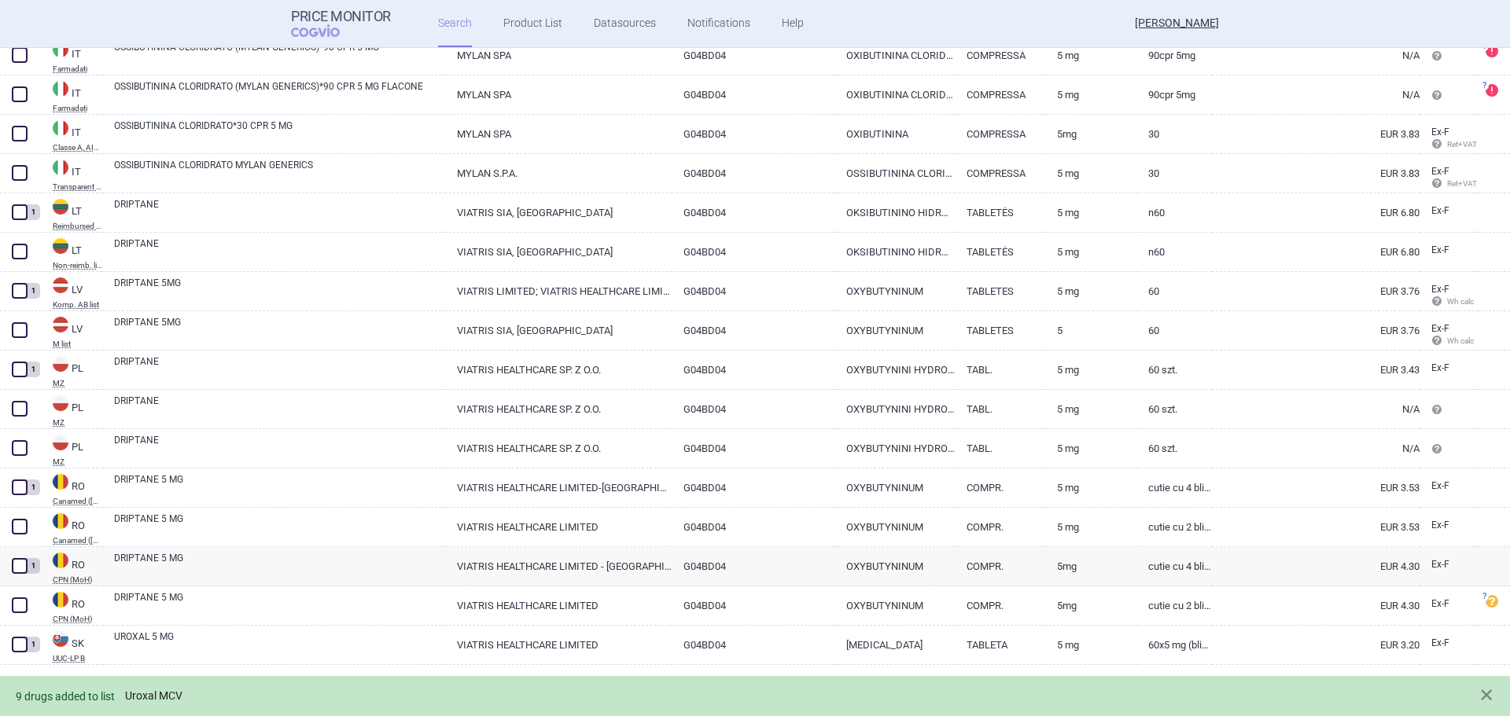
click at [158, 690] on link "Uroxal MCV" at bounding box center [153, 696] width 57 height 13
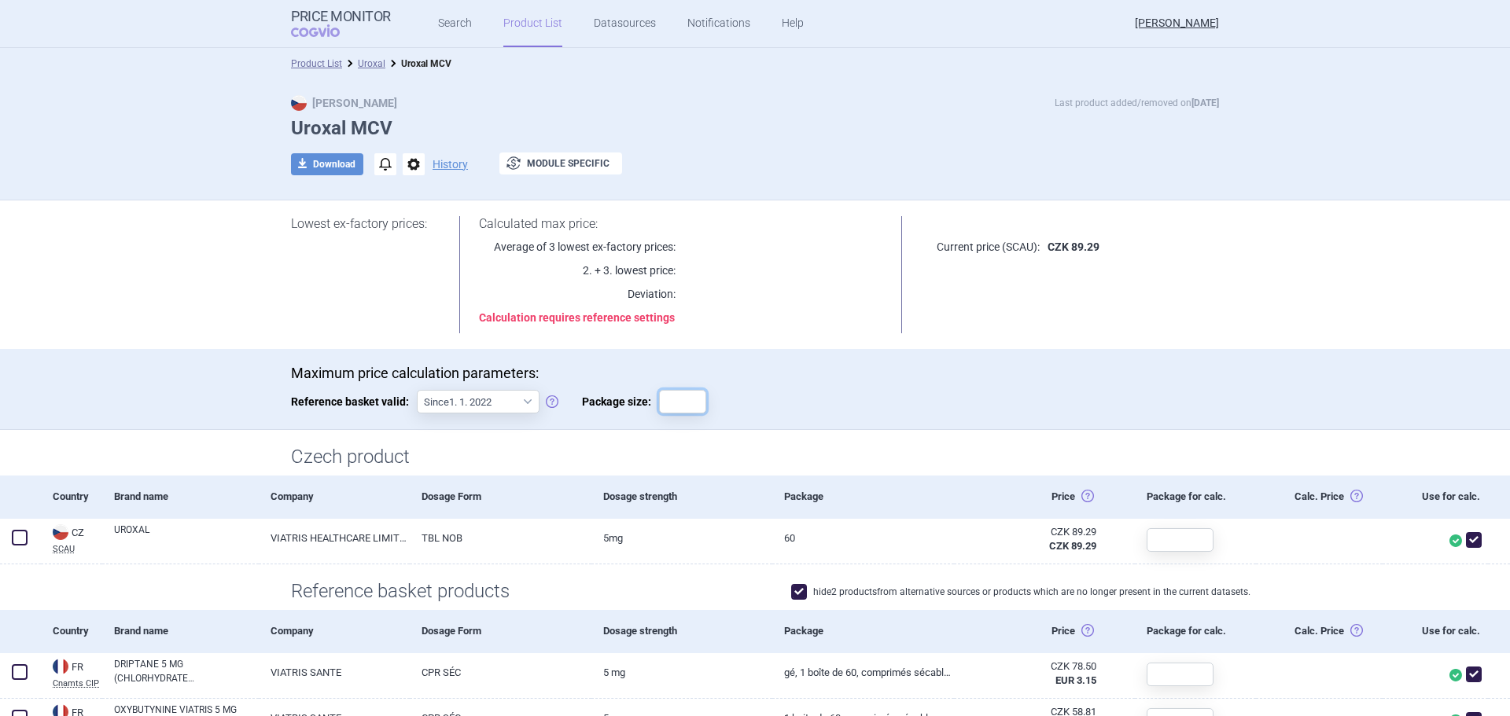
click at [679, 402] on input "Package size:" at bounding box center [682, 402] width 47 height 24
type input "60"
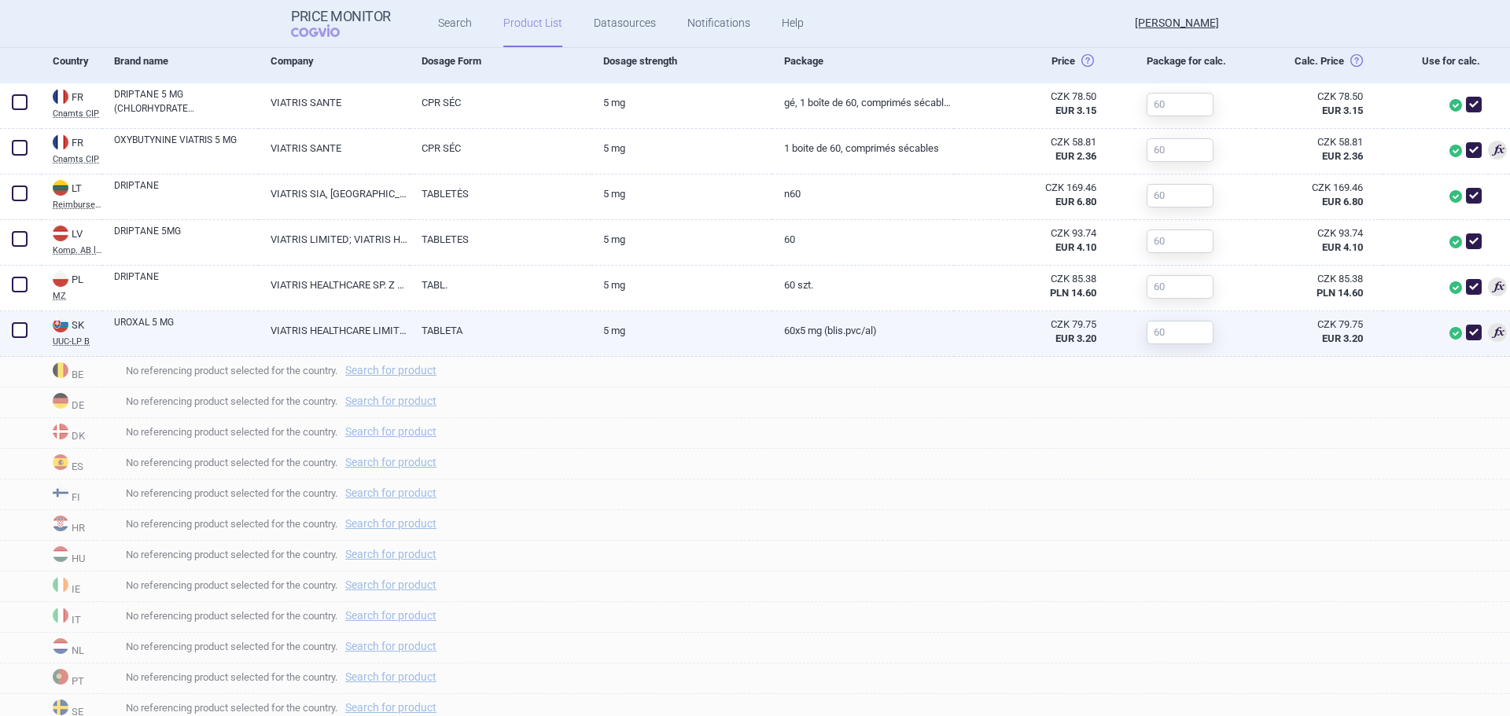
scroll to position [634, 0]
